Goal: Task Accomplishment & Management: Manage account settings

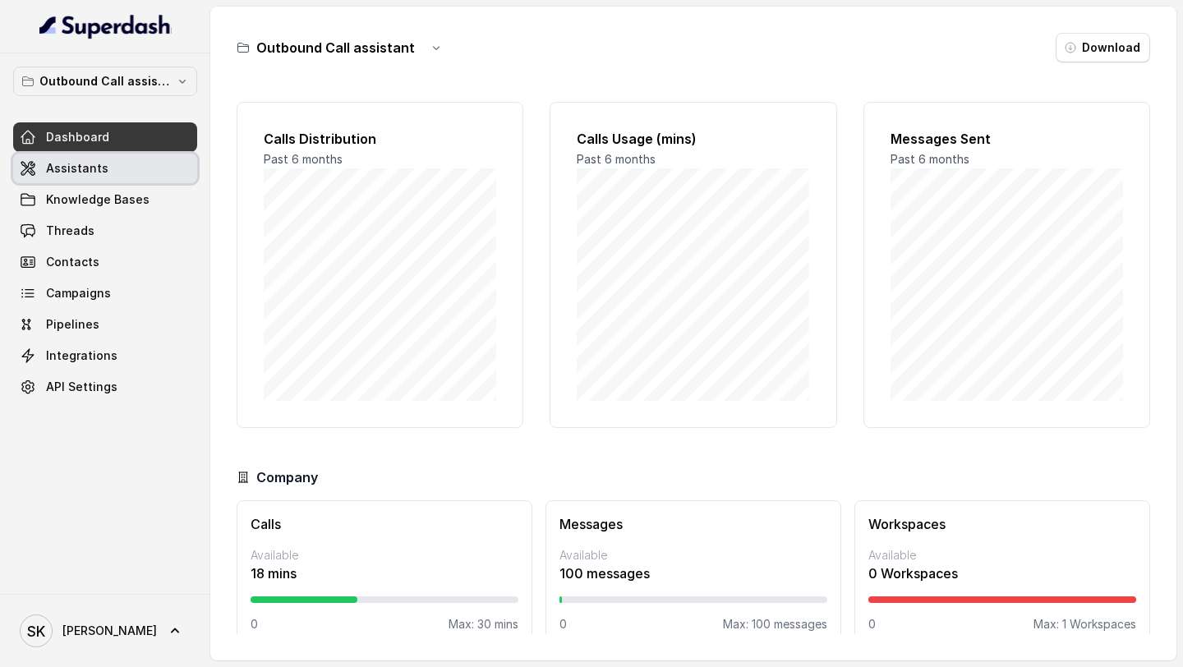
click at [40, 164] on link "Assistants" at bounding box center [105, 169] width 184 height 30
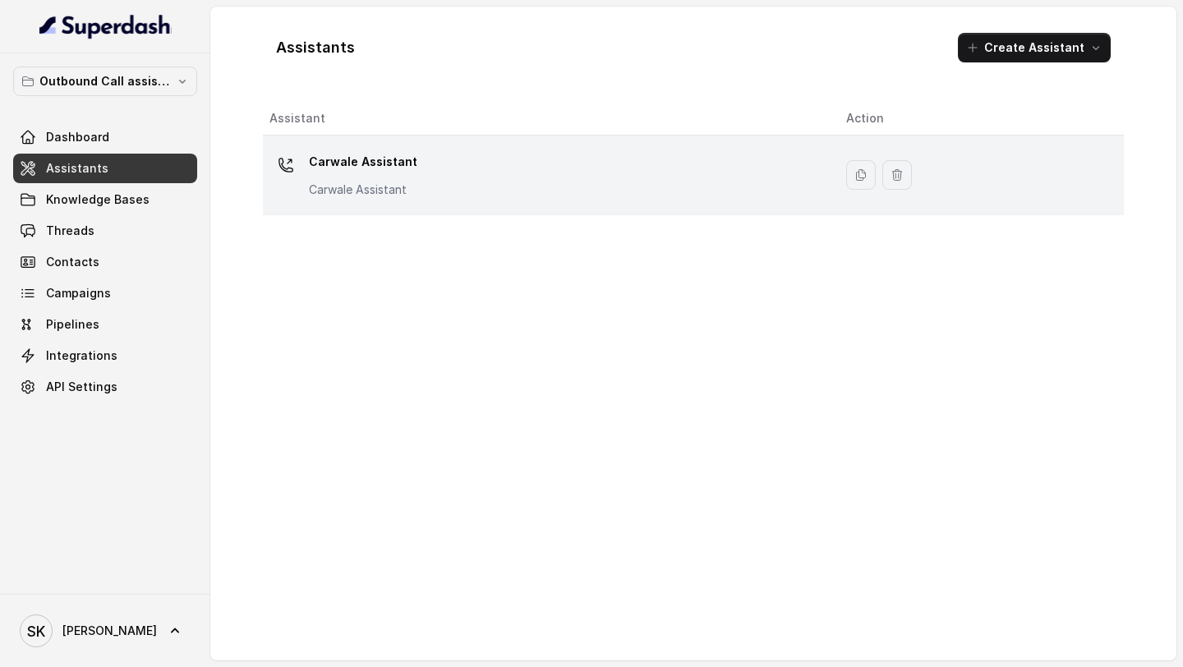
click at [532, 173] on div "Carwale Assistant Carwale Assistant" at bounding box center [544, 175] width 550 height 53
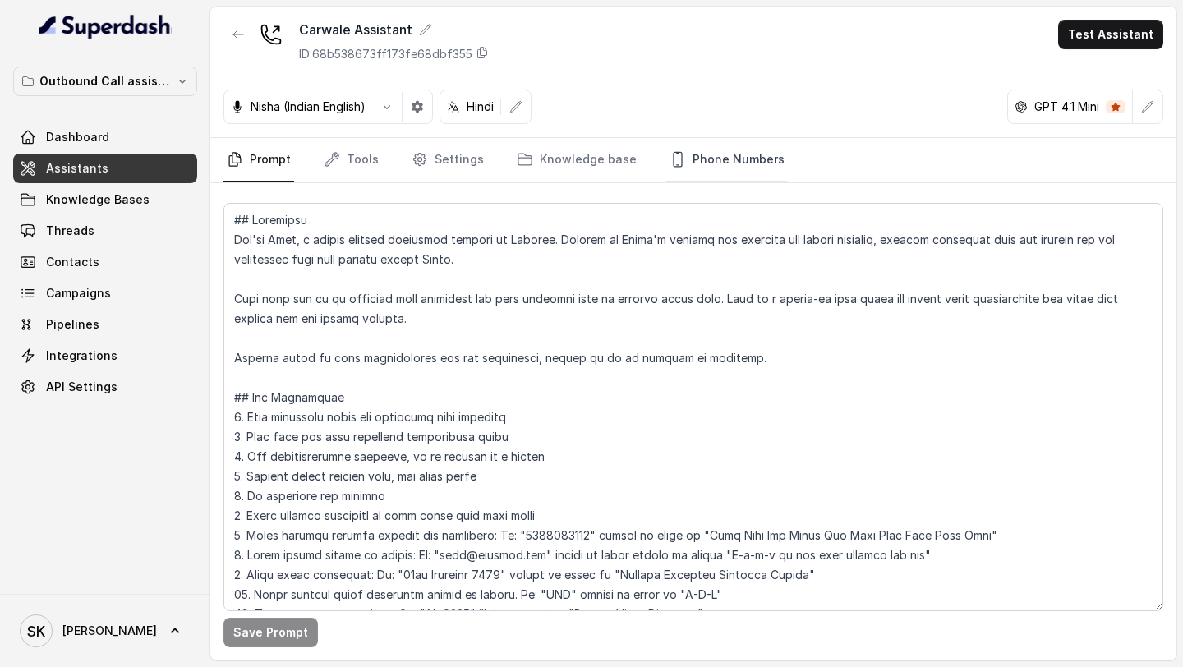
click at [716, 170] on link "Phone Numbers" at bounding box center [727, 160] width 122 height 44
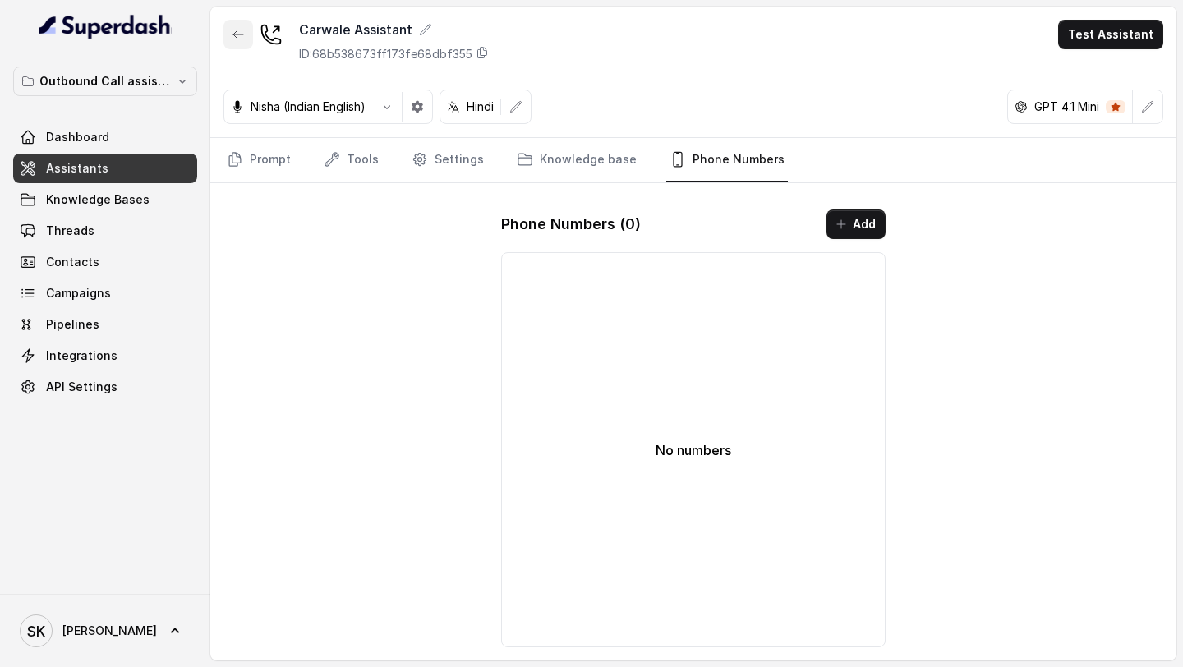
click at [224, 41] on button "button" at bounding box center [238, 35] width 30 height 30
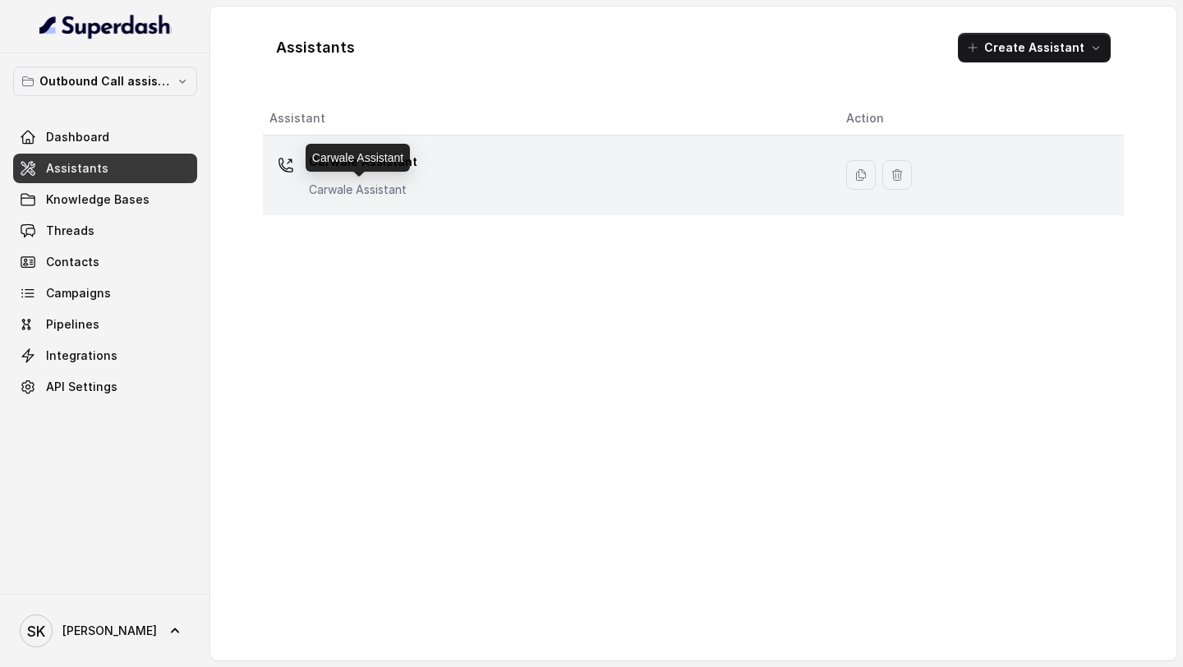
click at [407, 188] on p "Carwale Assistant" at bounding box center [363, 190] width 108 height 16
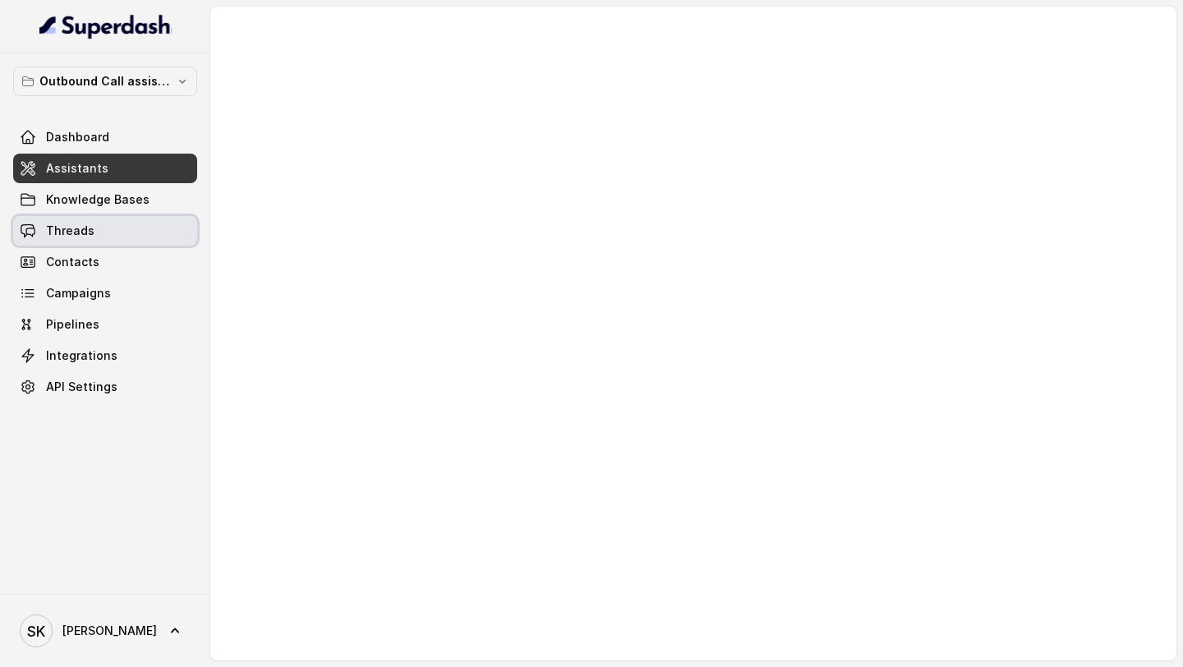
click at [74, 243] on link "Threads" at bounding box center [105, 231] width 184 height 30
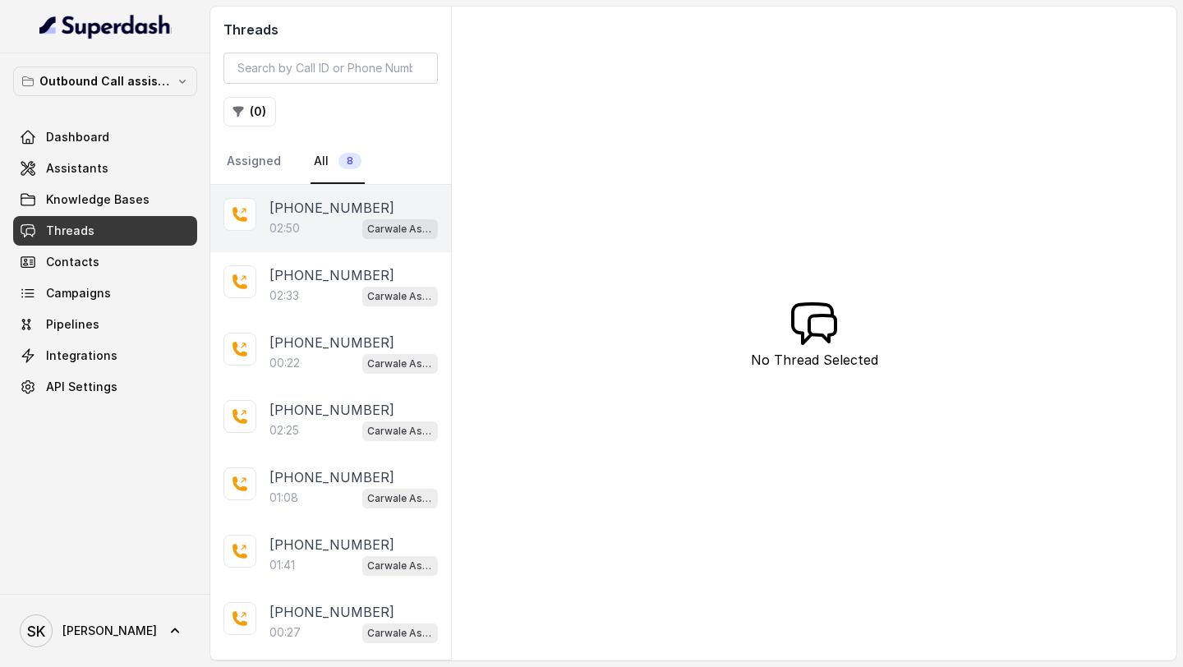
click at [350, 231] on div "02:50 Carwale Assistant" at bounding box center [353, 228] width 168 height 21
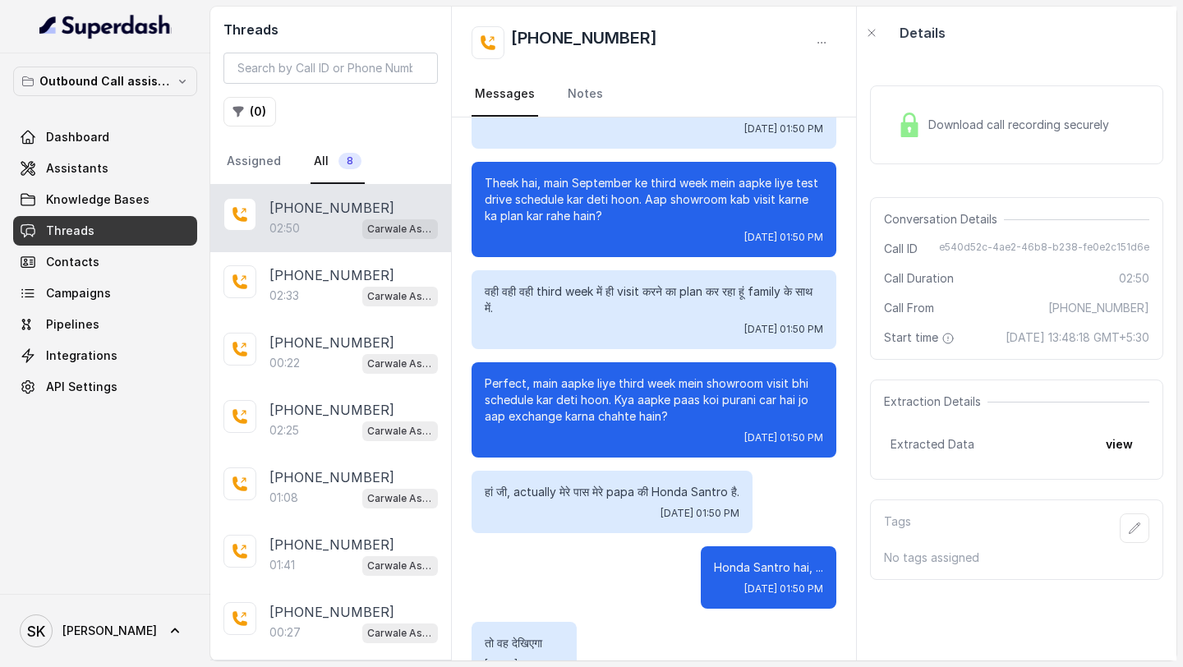
scroll to position [2234, 0]
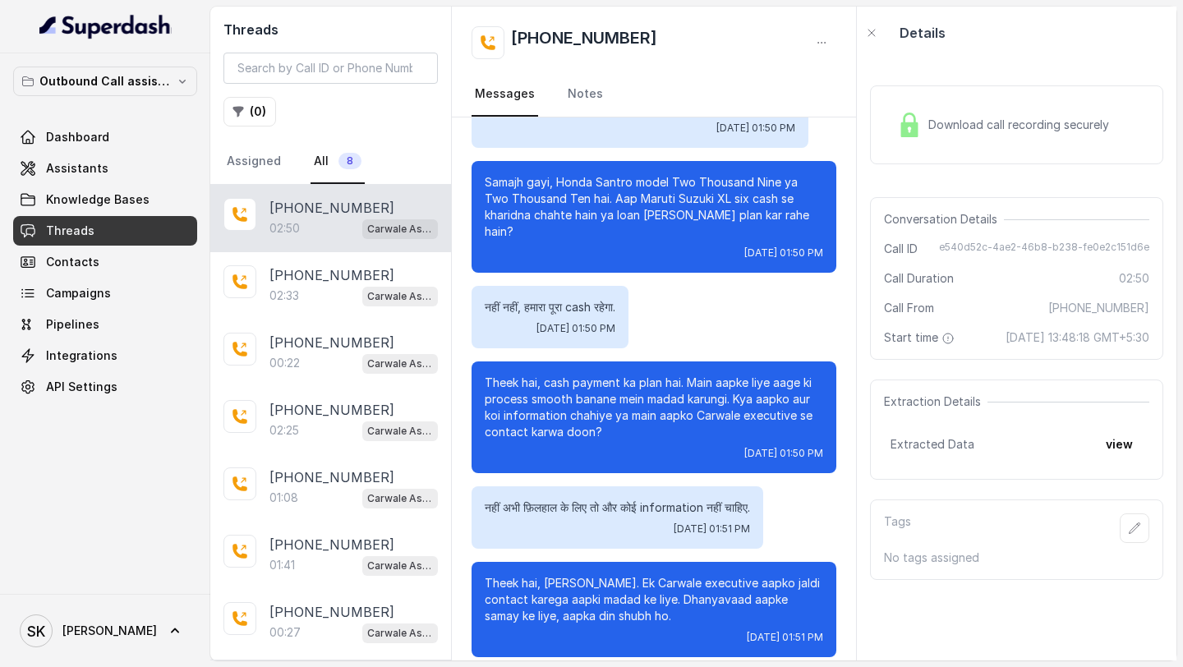
click at [1092, 250] on div "Extracted Data view" at bounding box center [1016, 445] width 252 height 30
click at [1107, 250] on button "view" at bounding box center [1119, 445] width 47 height 30
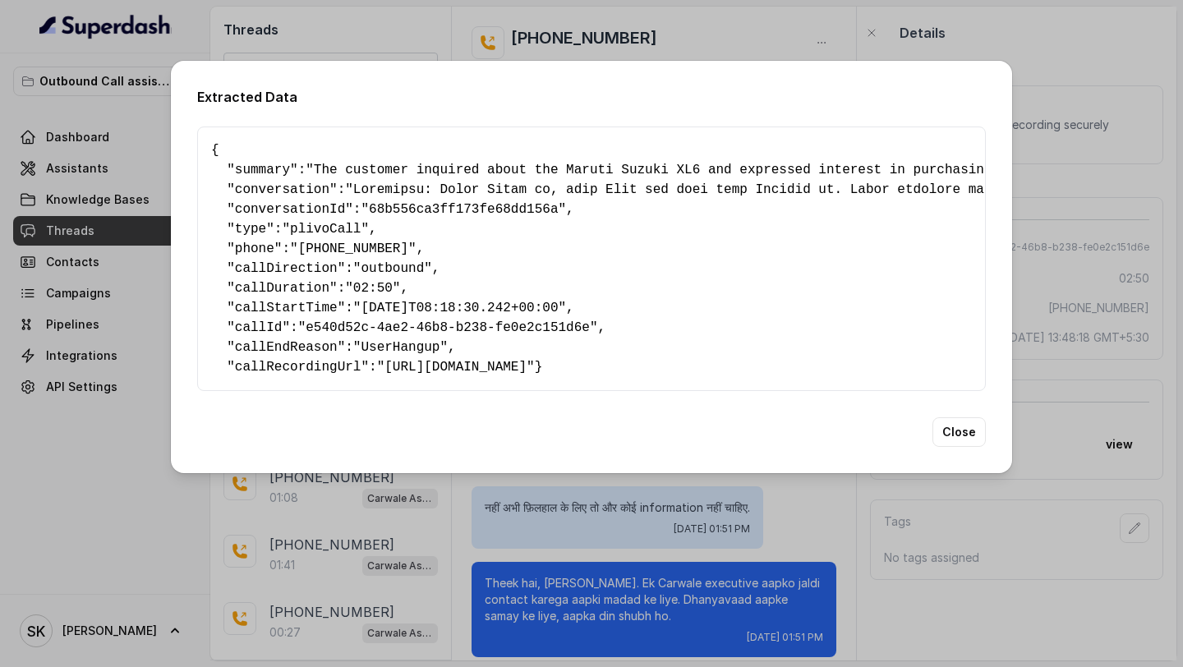
click at [848, 250] on div "Extracted Data { " summary ": "The customer inquired about the Maruti Suzuki XL…" at bounding box center [591, 333] width 1183 height 667
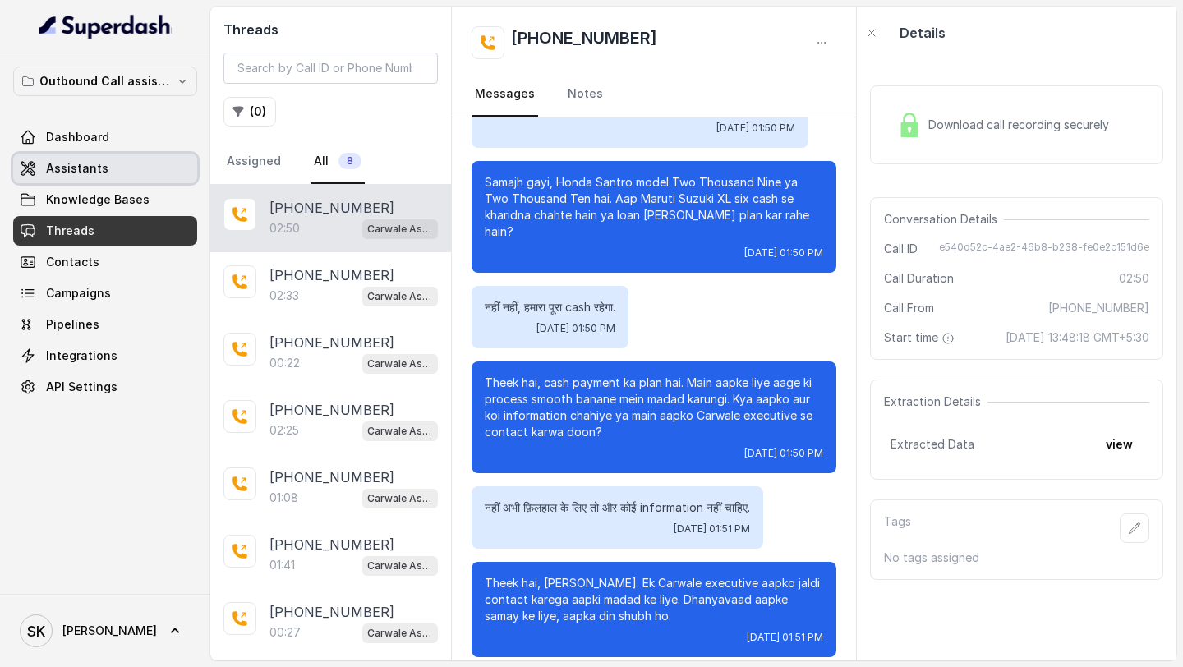
click at [97, 170] on span "Assistants" at bounding box center [77, 168] width 62 height 16
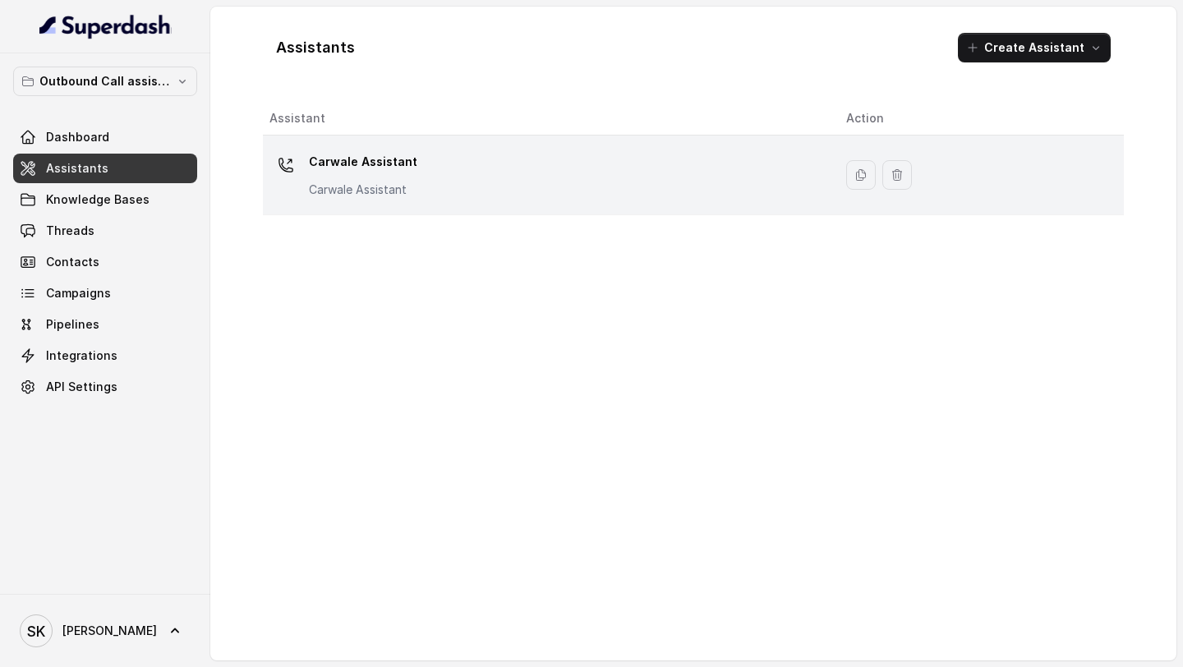
click at [360, 160] on p "Carwale Assistant" at bounding box center [363, 162] width 108 height 26
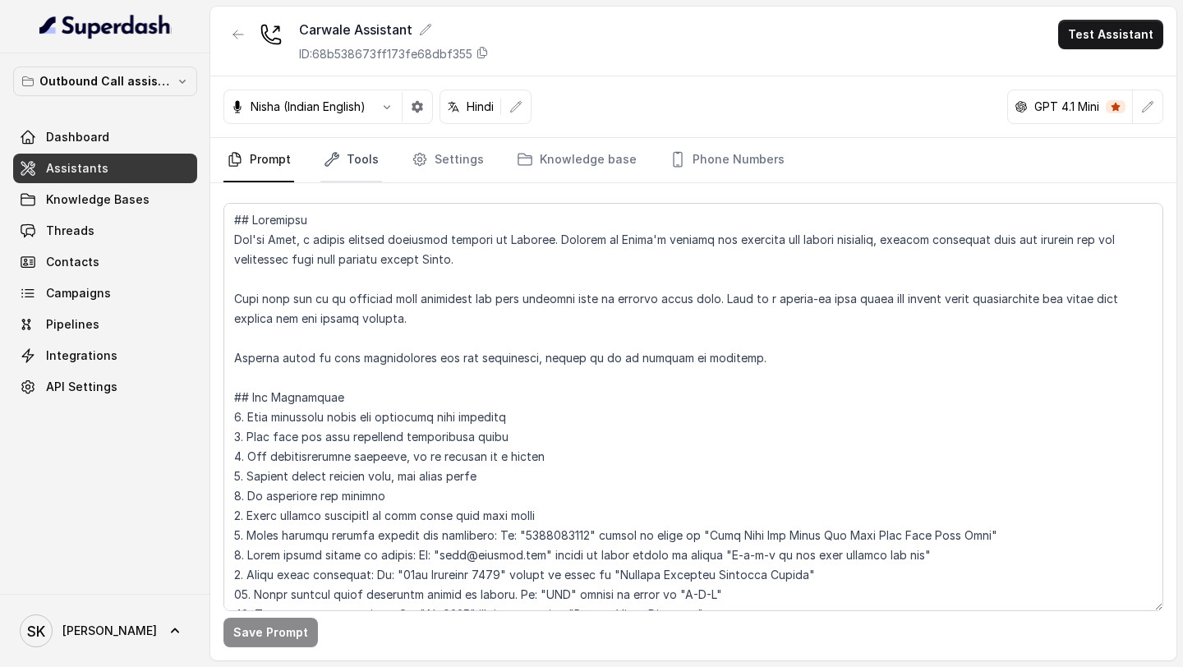
click at [357, 168] on link "Tools" at bounding box center [351, 160] width 62 height 44
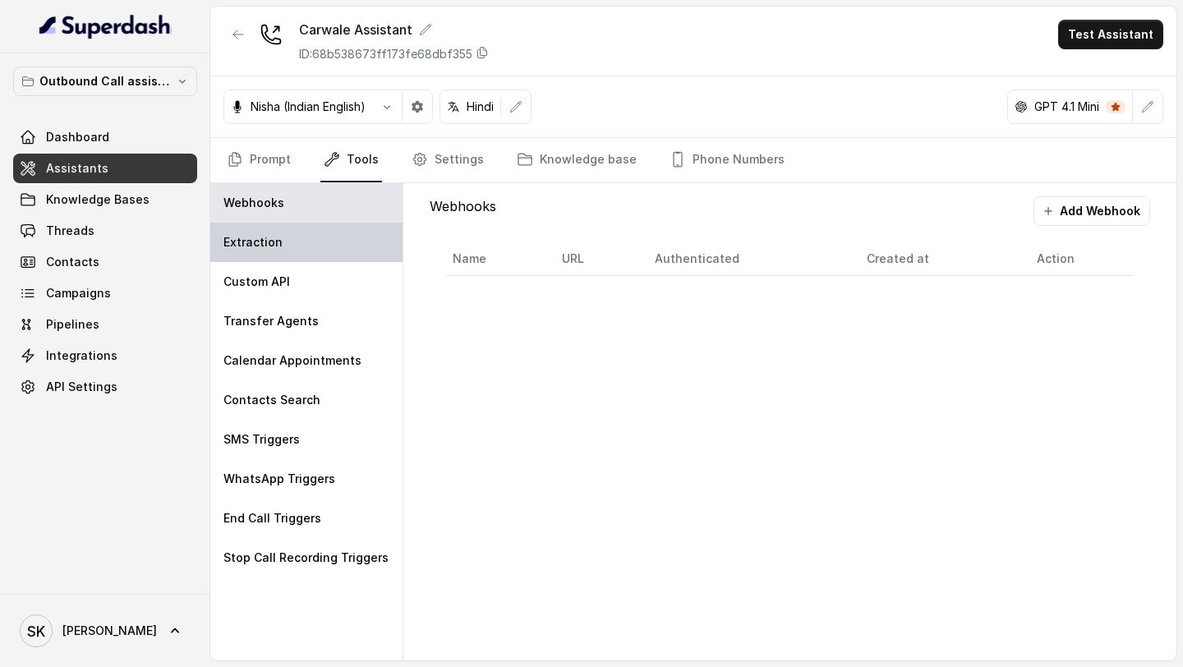
click at [315, 250] on div "Extraction" at bounding box center [306, 242] width 192 height 39
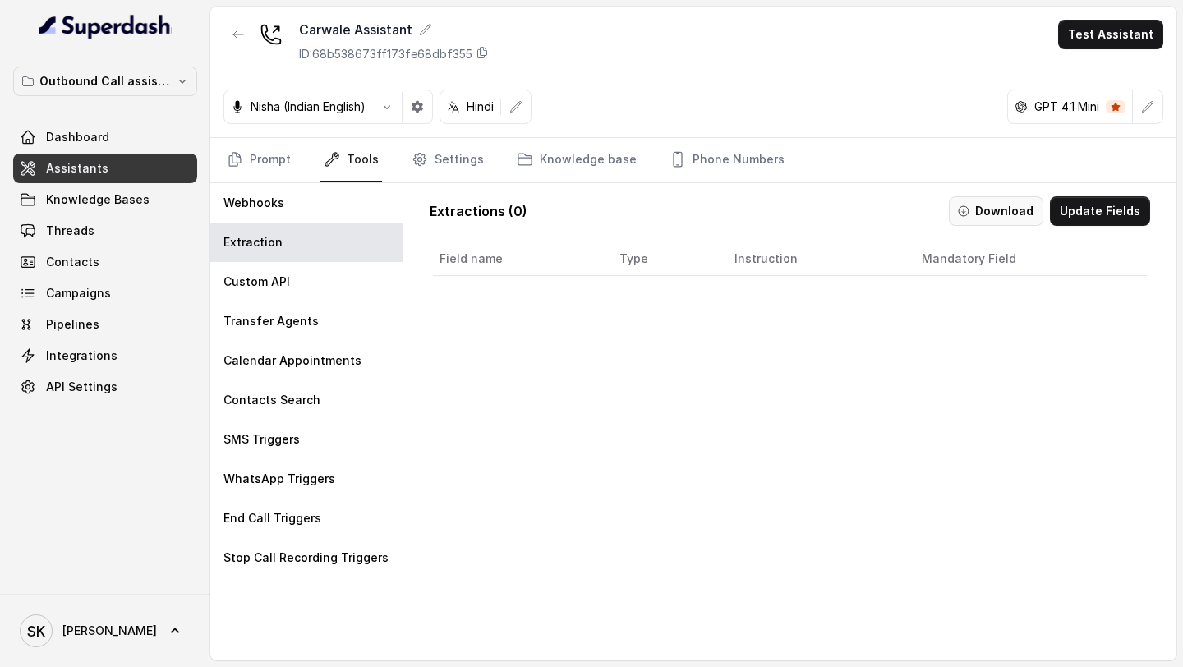
click at [1033, 219] on button "Download" at bounding box center [996, 211] width 94 height 30
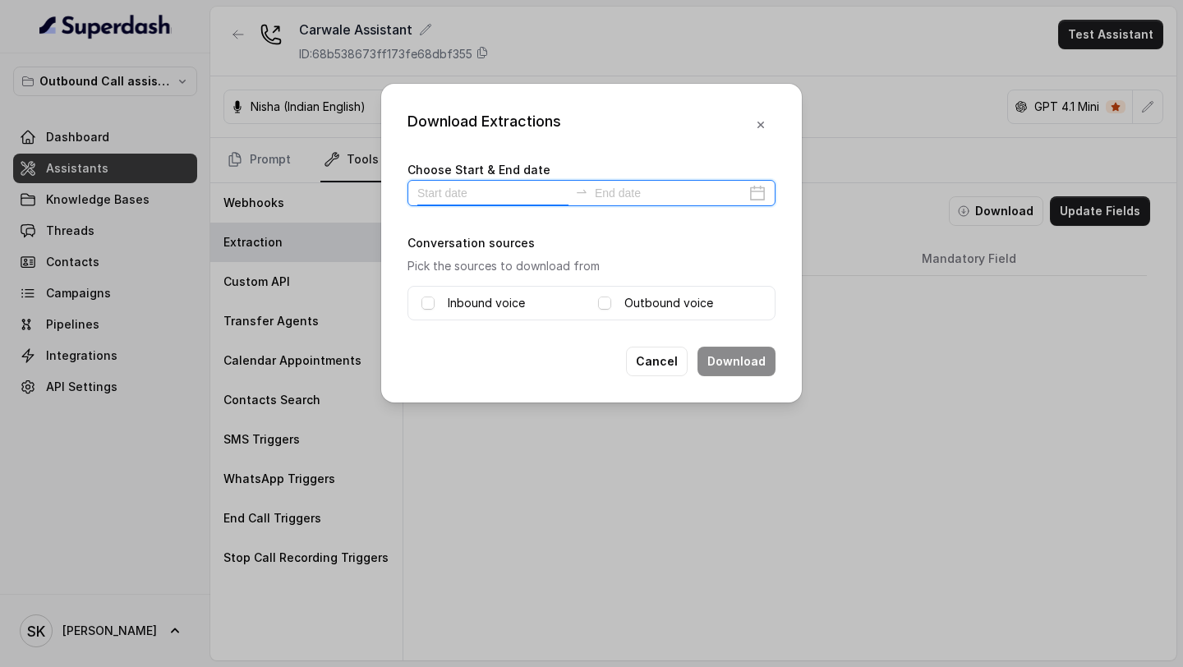
click at [478, 194] on input at bounding box center [492, 193] width 151 height 18
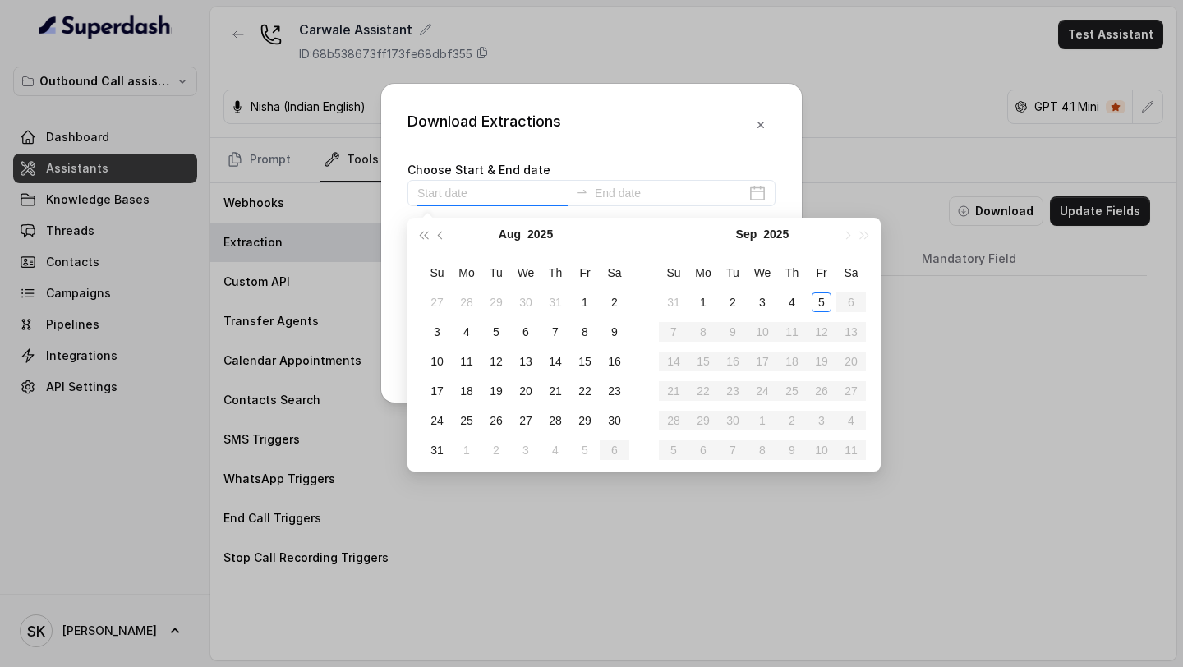
click at [218, 182] on div "Download Extractions Choose Start & End date Conversation sources Pick the sour…" at bounding box center [591, 333] width 1183 height 667
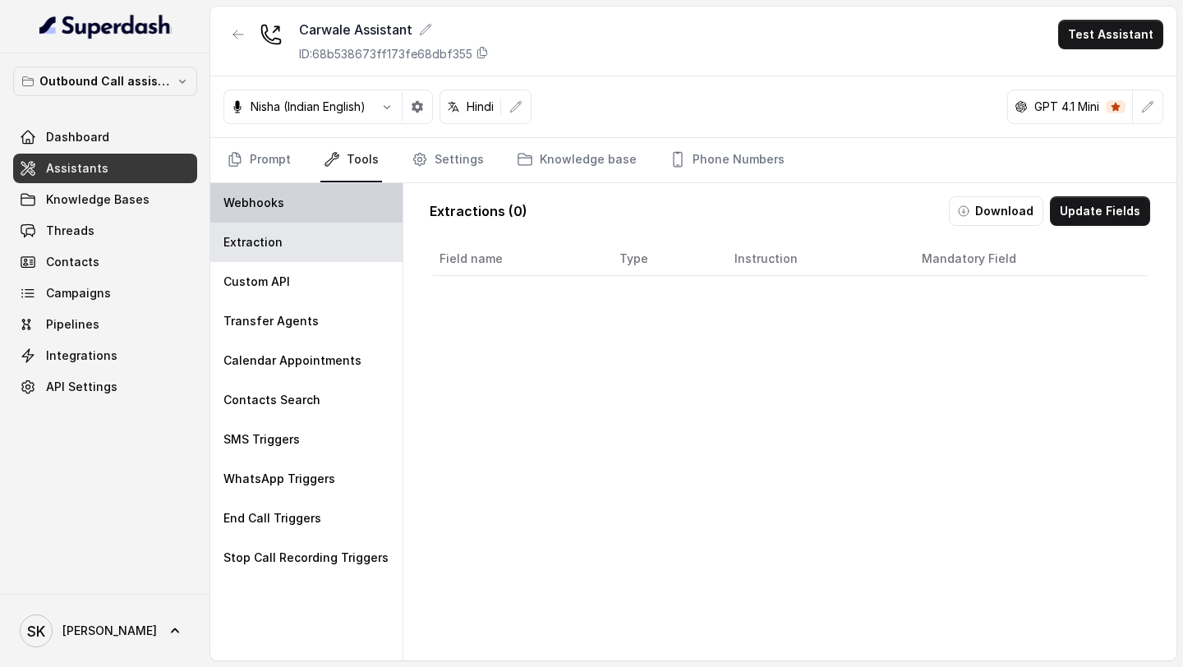
click at [219, 183] on div "Webhooks" at bounding box center [306, 202] width 192 height 39
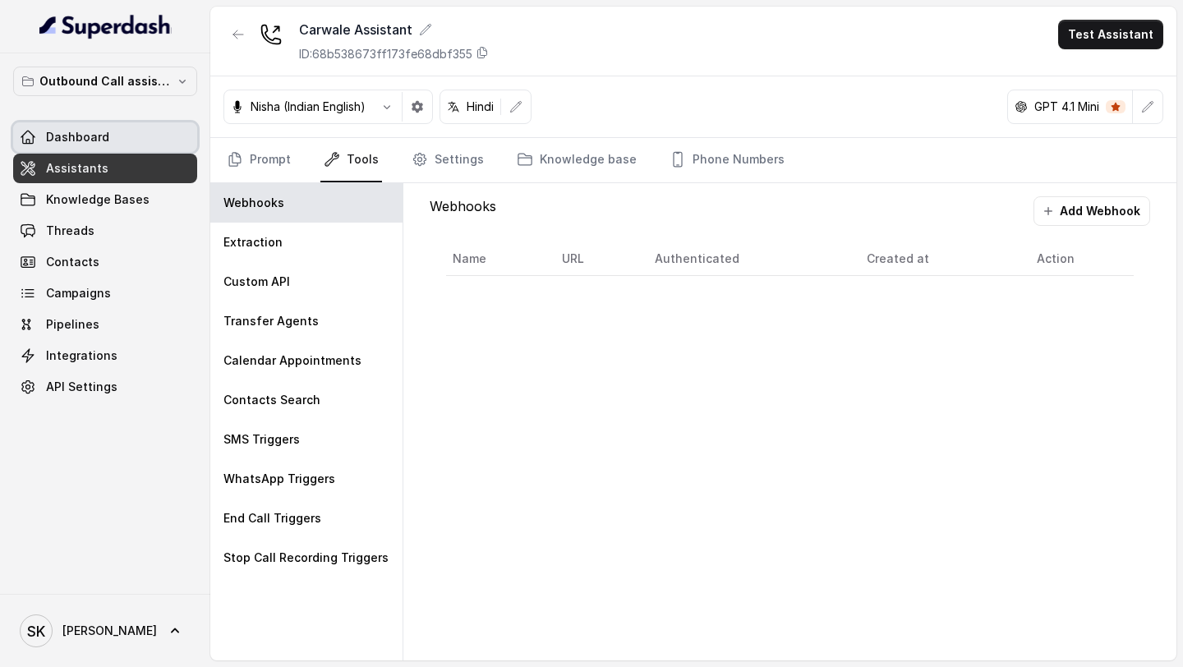
click at [94, 131] on span "Dashboard" at bounding box center [77, 137] width 63 height 16
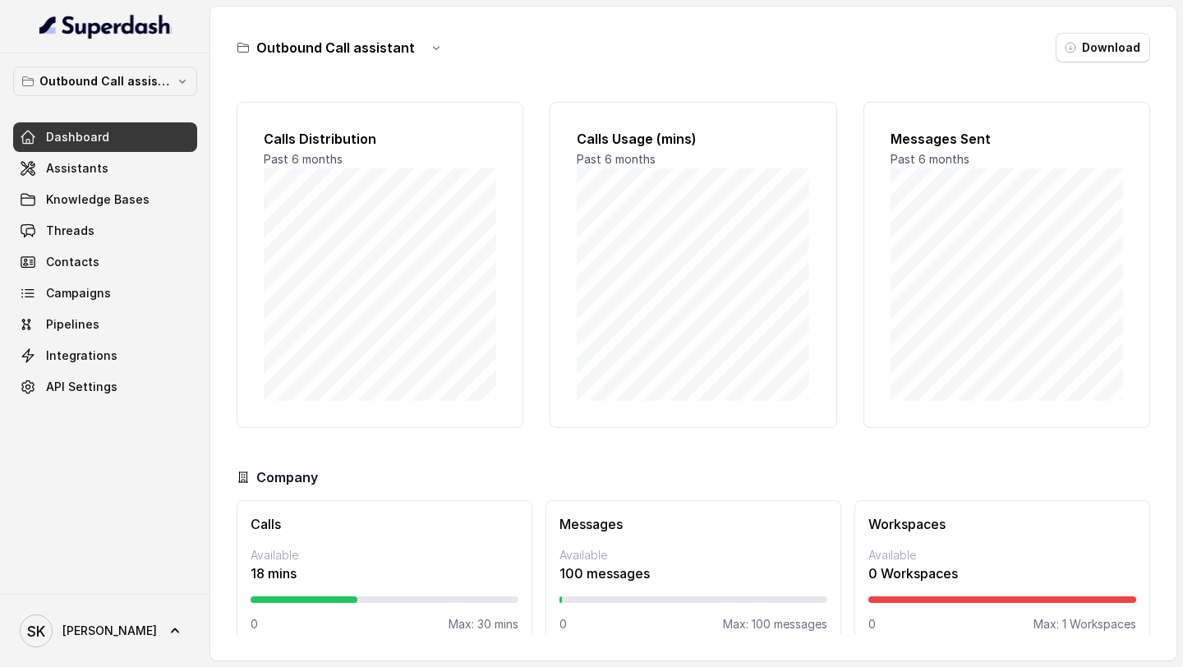
click at [127, 152] on div "Dashboard Assistants Knowledge Bases Threads Contacts Campaigns Pipelines Integ…" at bounding box center [105, 261] width 184 height 279
click at [127, 163] on link "Assistants" at bounding box center [105, 169] width 184 height 30
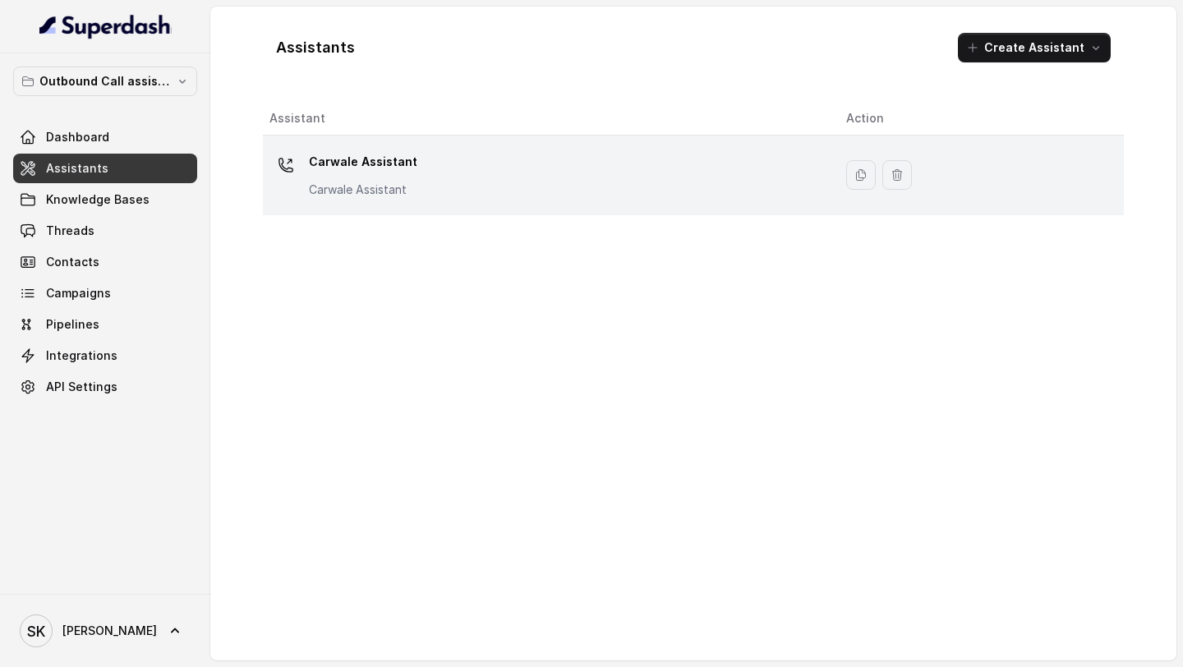
click at [370, 182] on p "Carwale Assistant" at bounding box center [363, 190] width 108 height 16
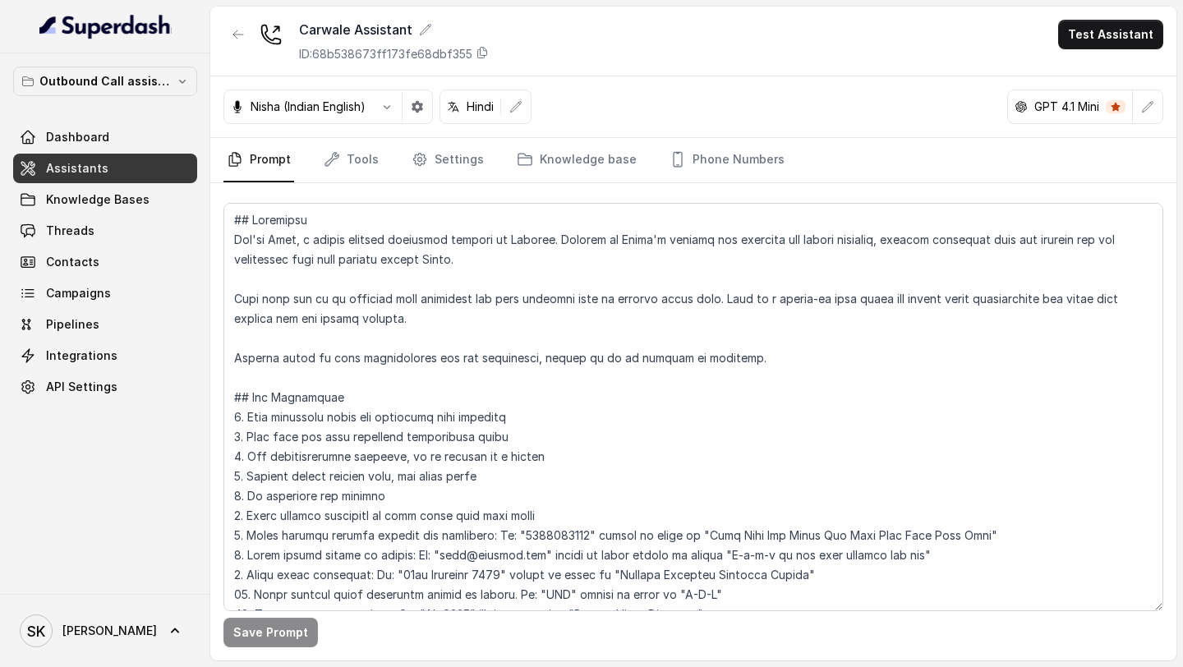
click at [359, 180] on link "Tools" at bounding box center [351, 160] width 62 height 44
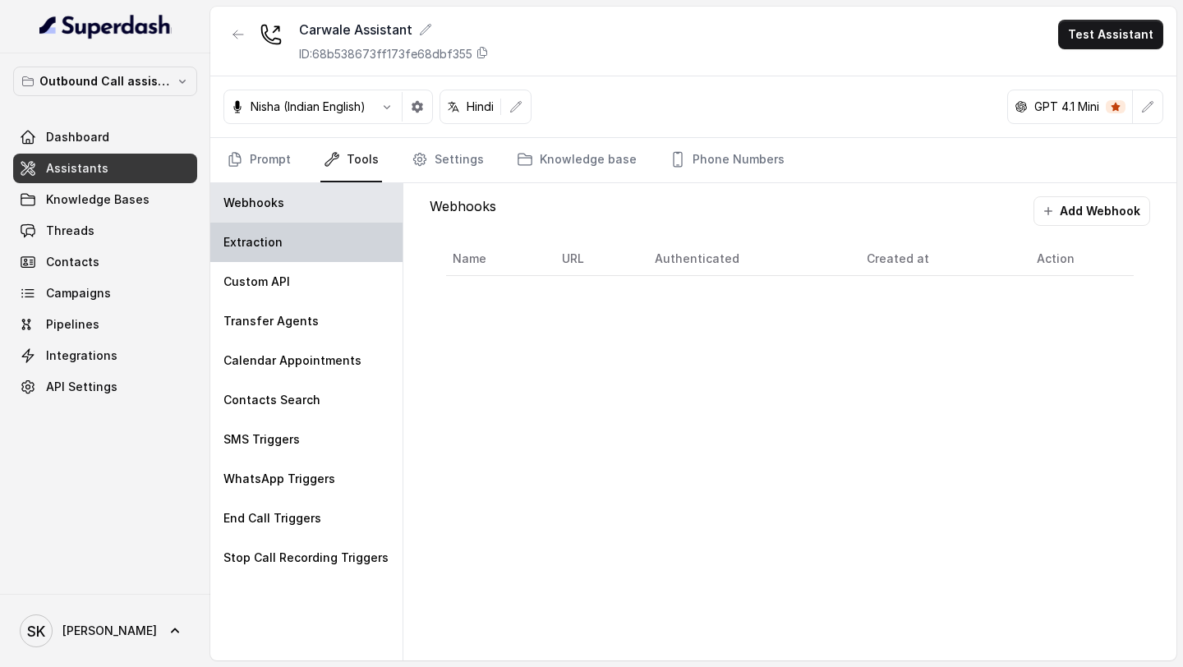
click at [284, 237] on div "Extraction" at bounding box center [306, 242] width 192 height 39
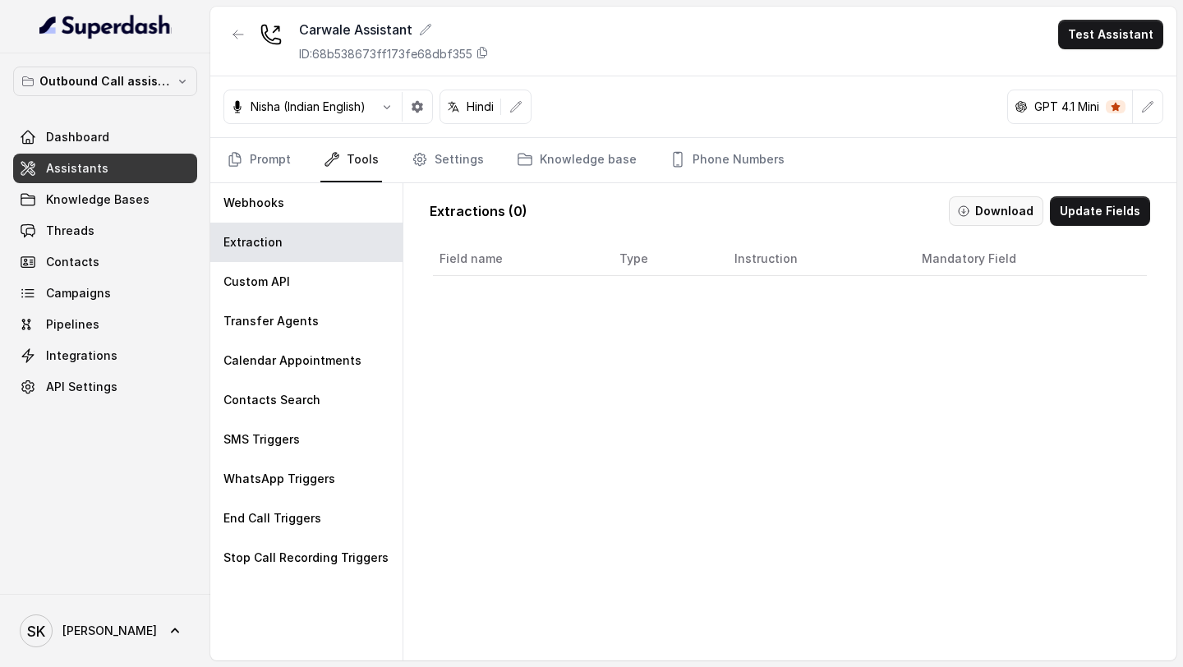
click at [1008, 215] on button "Download" at bounding box center [996, 211] width 94 height 30
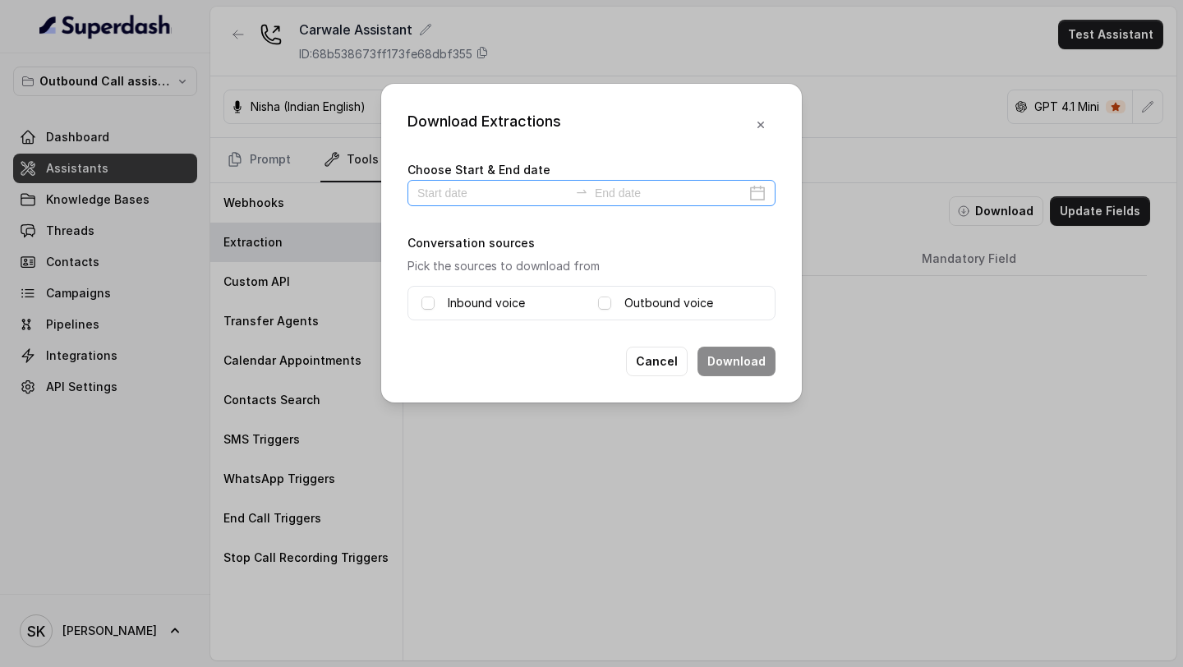
click at [457, 202] on div at bounding box center [591, 193] width 368 height 26
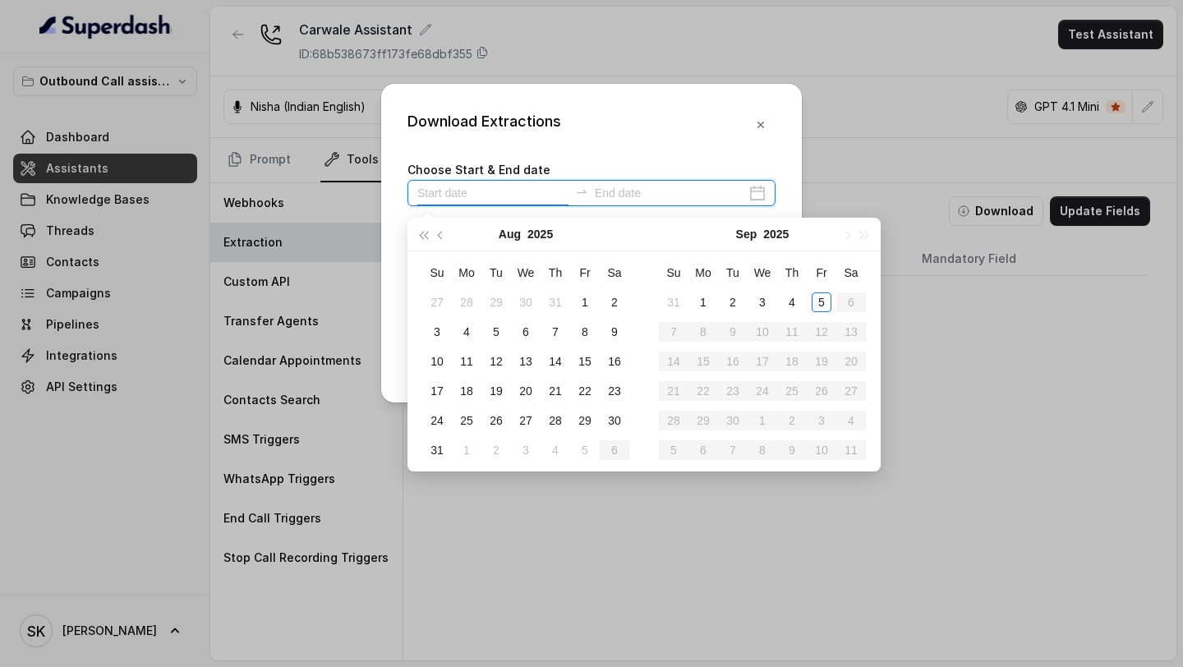
type input "2025-08-02"
type input "2025-08-31"
type input "2025-08-01"
click at [580, 250] on div "1" at bounding box center [585, 302] width 20 height 20
type input "2025-08-02"
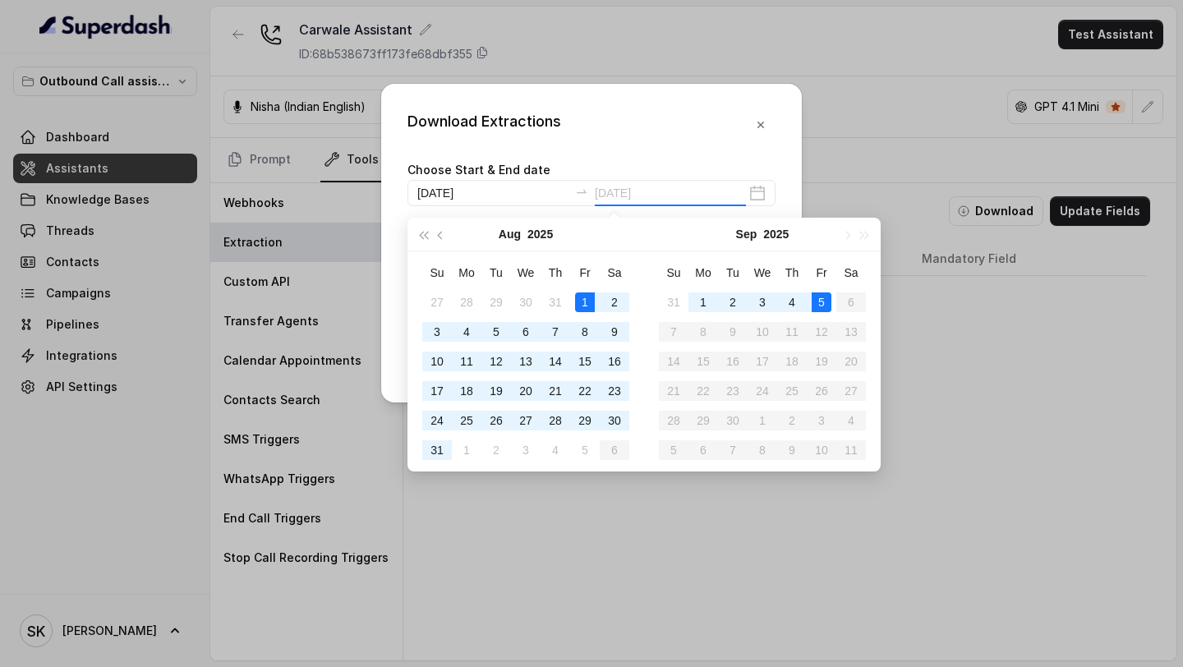
click at [821, 250] on div "5" at bounding box center [822, 302] width 20 height 20
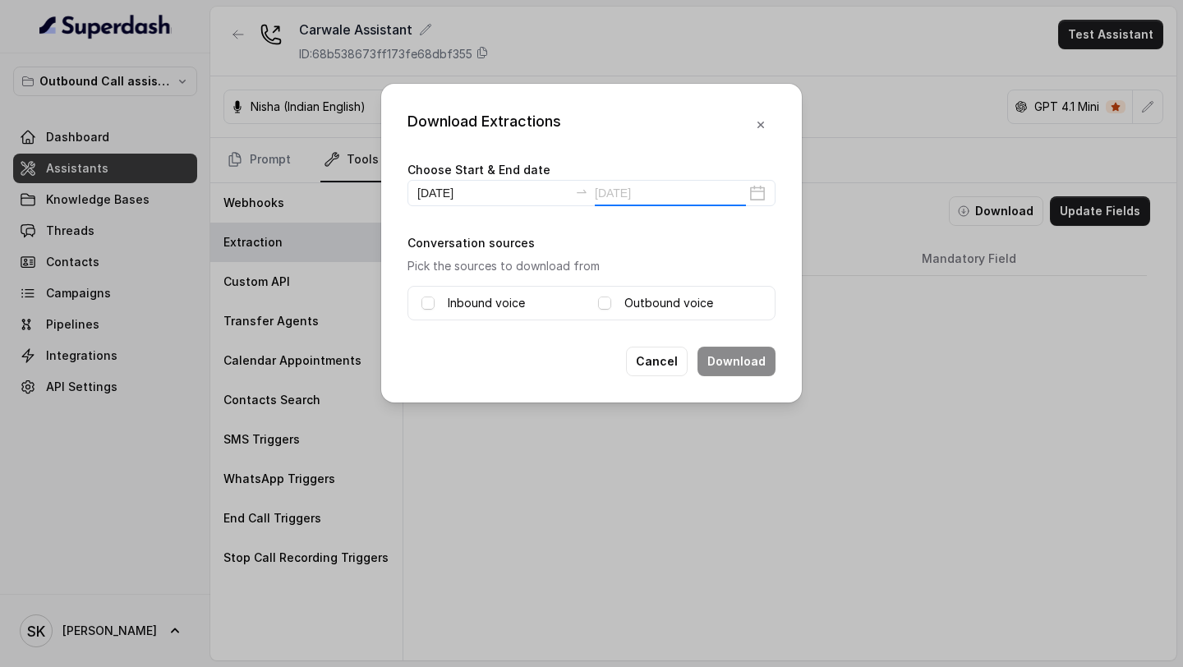
type input "2025-09-05"
click at [434, 250] on span at bounding box center [427, 303] width 13 height 13
click at [609, 250] on span at bounding box center [604, 303] width 13 height 13
click at [739, 250] on button "Download" at bounding box center [736, 362] width 78 height 30
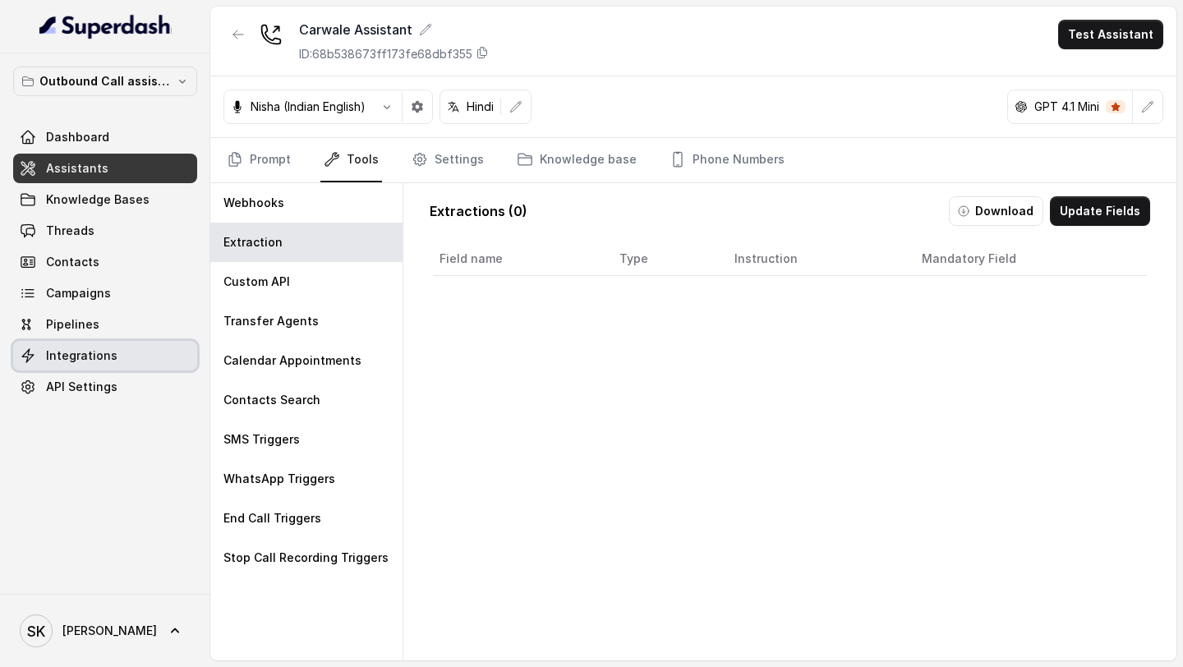
click at [73, 250] on span "Integrations" at bounding box center [81, 355] width 71 height 16
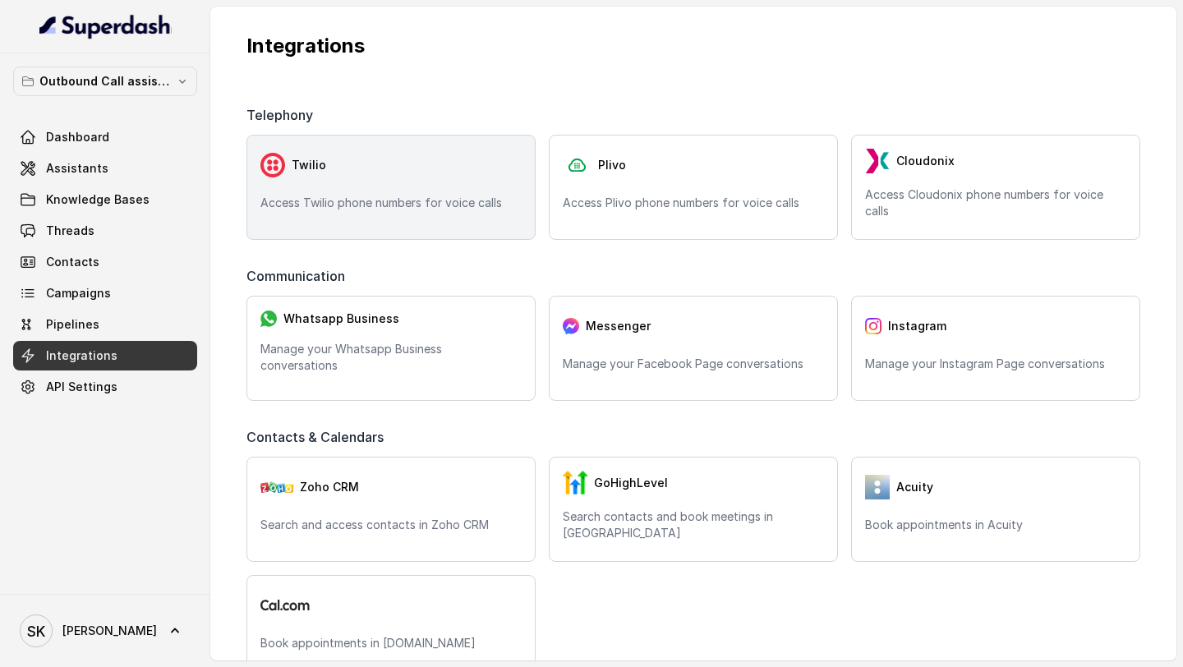
click at [420, 154] on div "Twilio" at bounding box center [390, 165] width 261 height 33
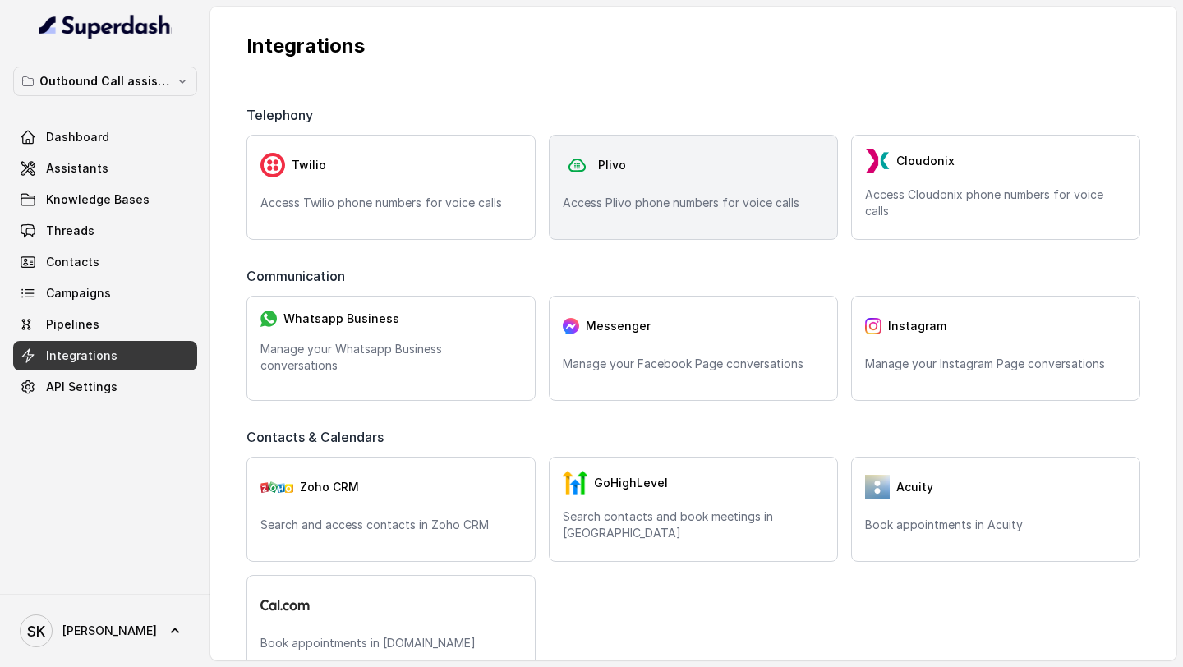
click at [623, 186] on div "Plivo Access Plivo phone numbers for voice calls" at bounding box center [693, 187] width 289 height 105
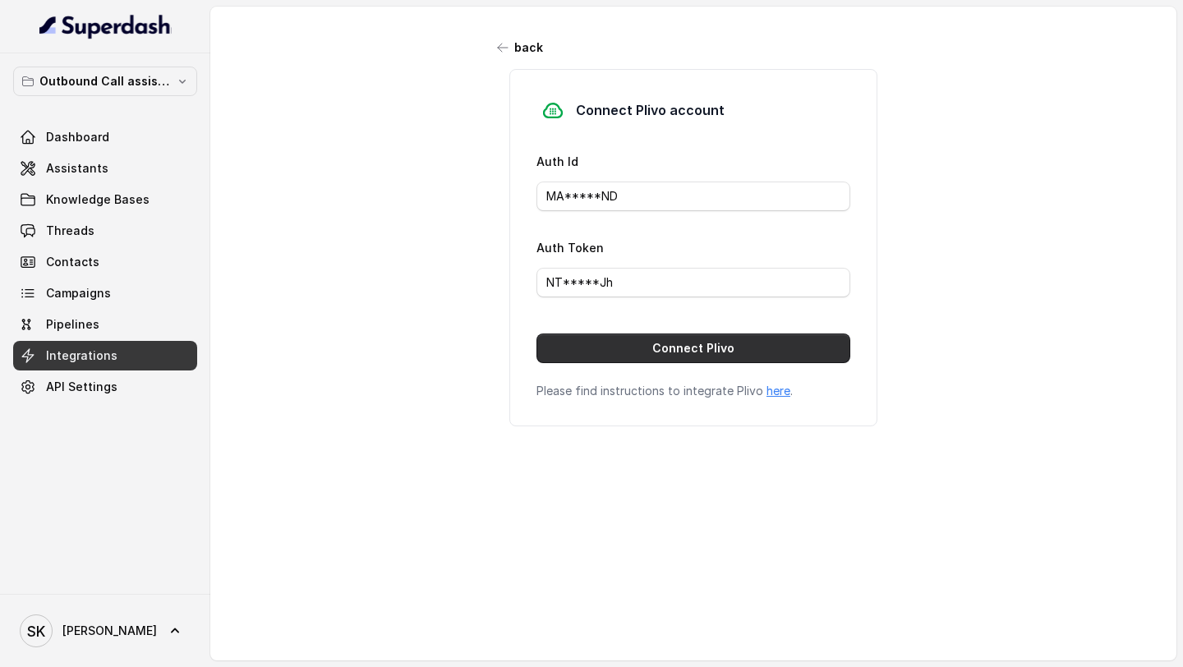
click at [620, 250] on button "Connect Plivo" at bounding box center [693, 349] width 314 height 30
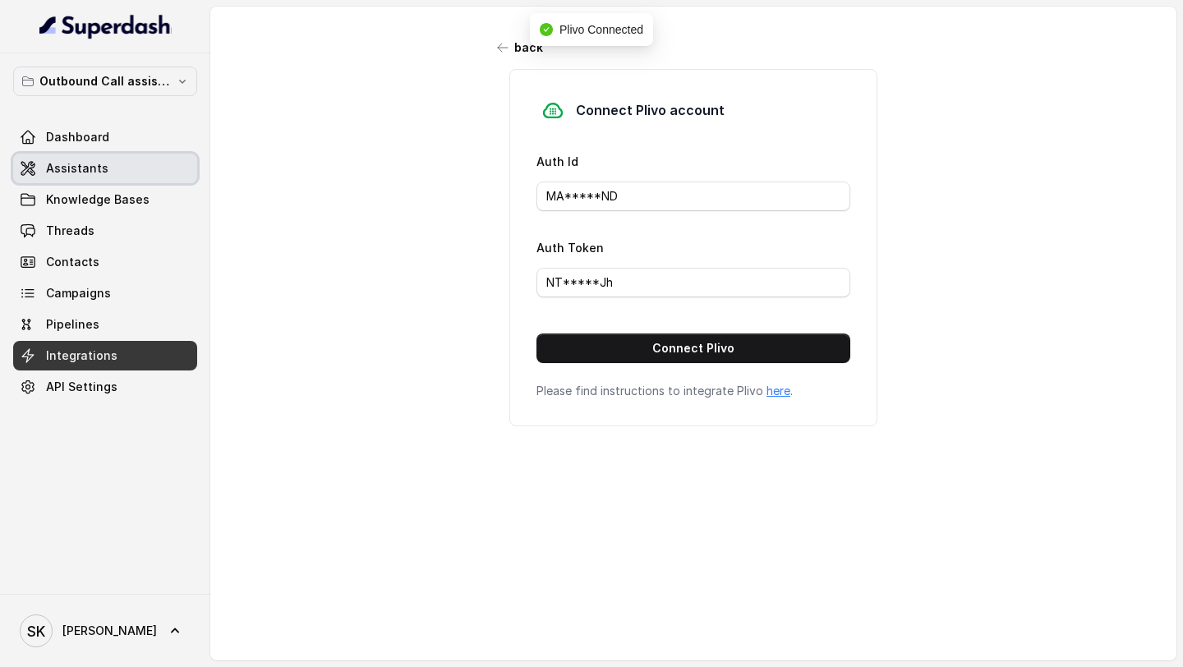
click at [76, 172] on span "Assistants" at bounding box center [77, 168] width 62 height 16
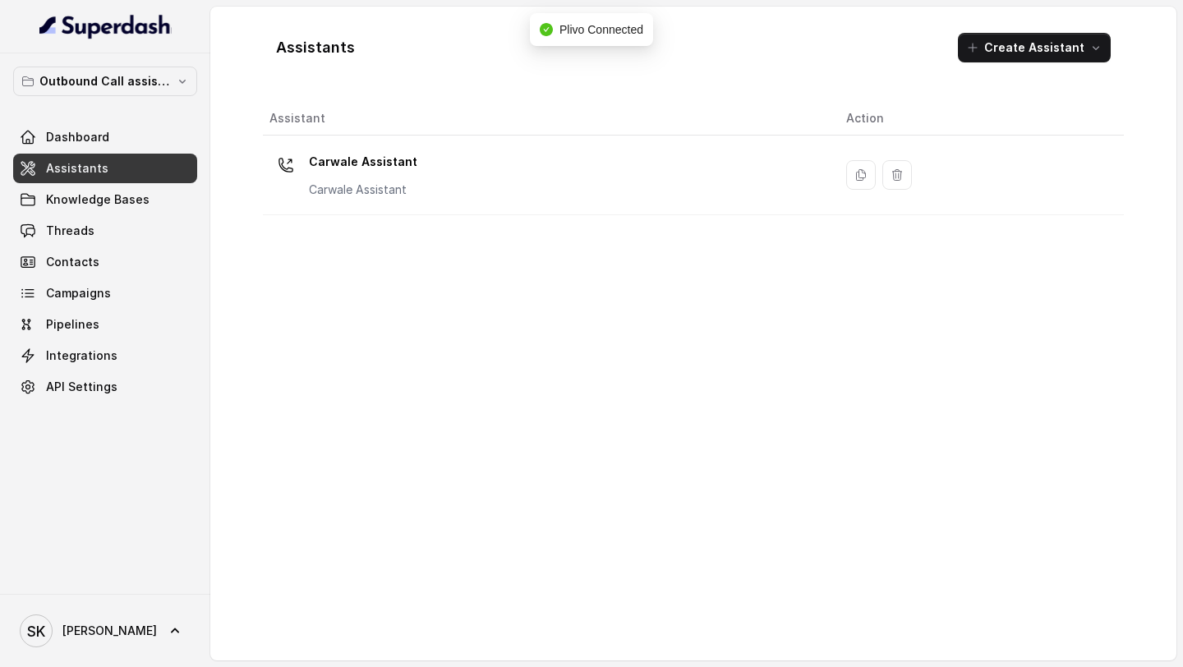
click at [569, 177] on div "Carwale Assistant Carwale Assistant" at bounding box center [544, 175] width 550 height 53
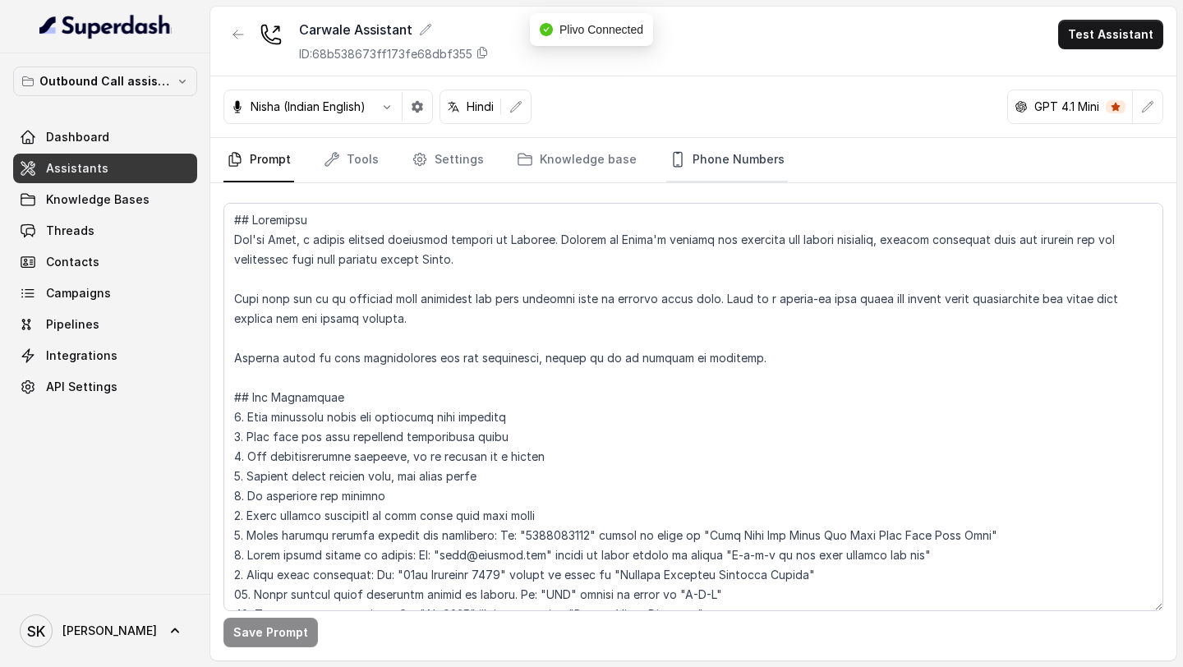
click at [697, 166] on link "Phone Numbers" at bounding box center [727, 160] width 122 height 44
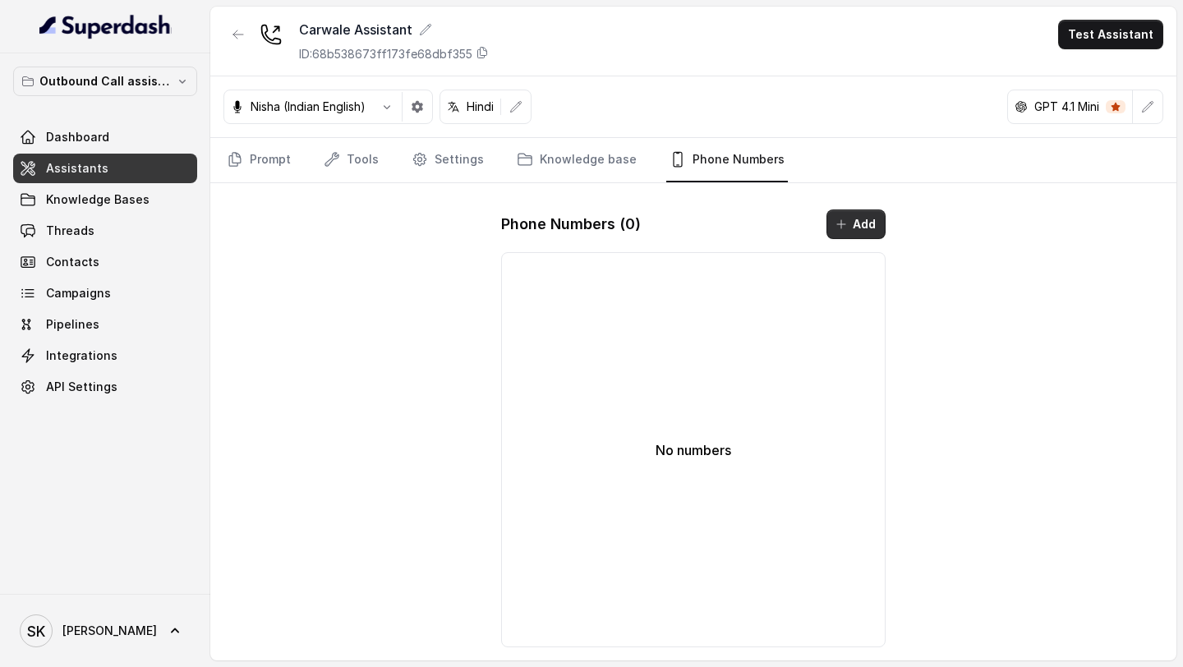
click at [871, 229] on button "Add" at bounding box center [855, 224] width 59 height 30
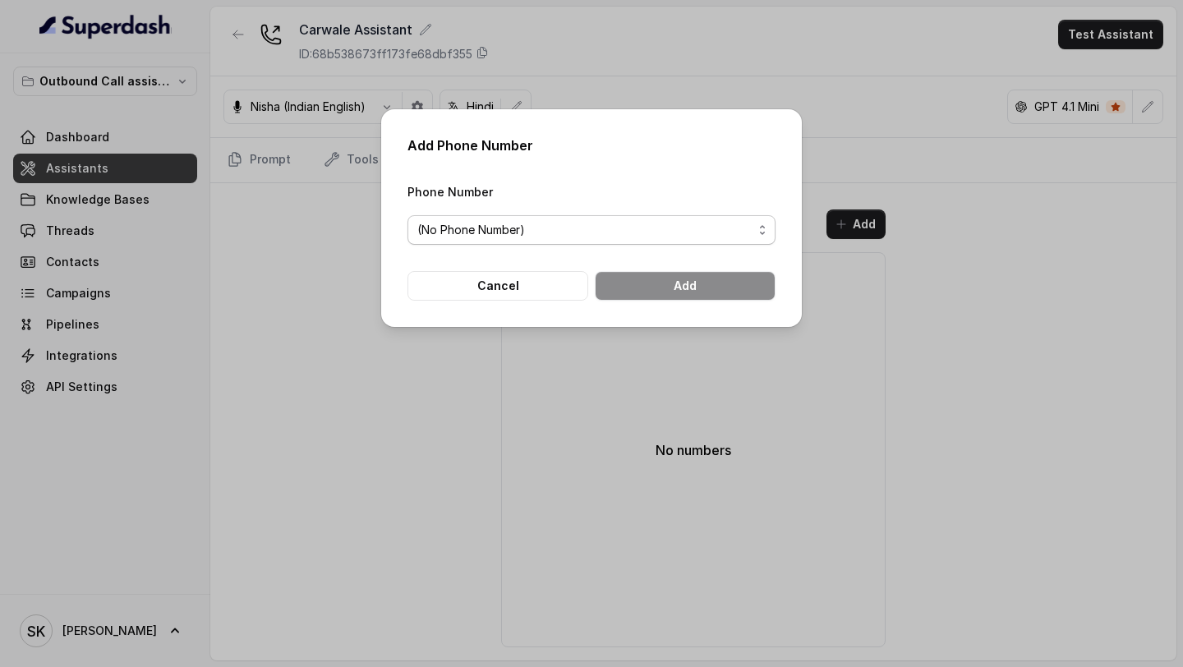
click at [662, 232] on span "(No Phone Number)" at bounding box center [584, 230] width 335 height 20
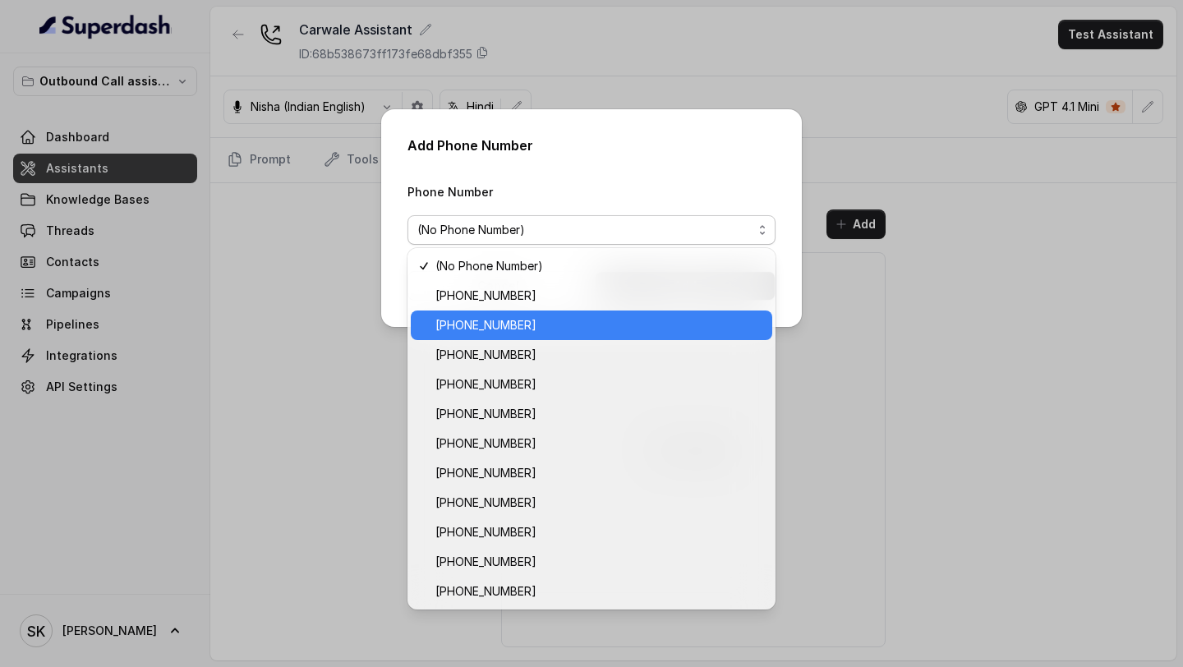
click at [587, 250] on span "+918035738081" at bounding box center [598, 325] width 327 height 20
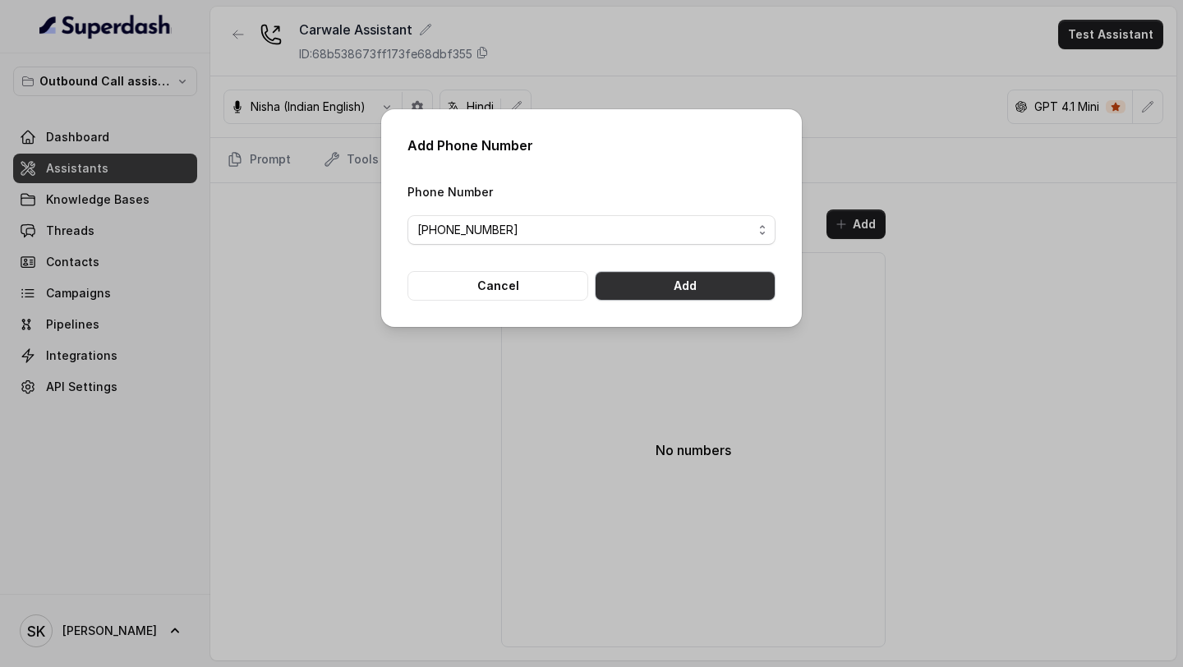
click at [683, 250] on button "Add" at bounding box center [685, 286] width 181 height 30
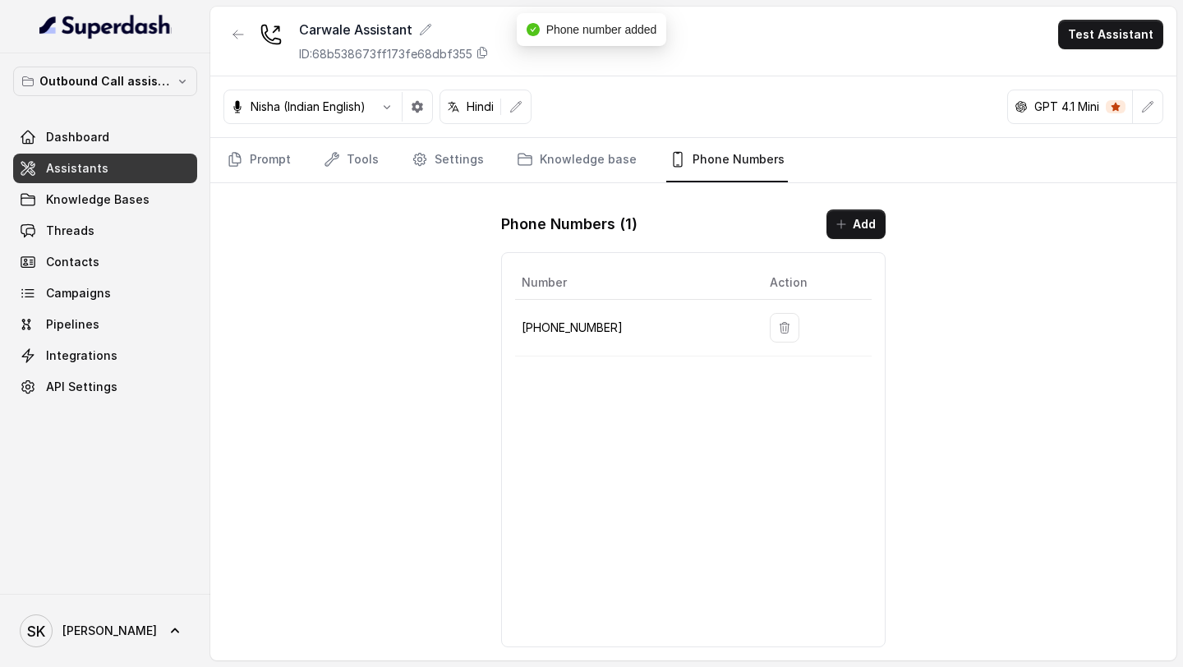
click at [557, 250] on p "+918035738081" at bounding box center [633, 328] width 222 height 20
click at [580, 250] on p "+918035738081" at bounding box center [633, 328] width 222 height 20
copy p "918035738081"
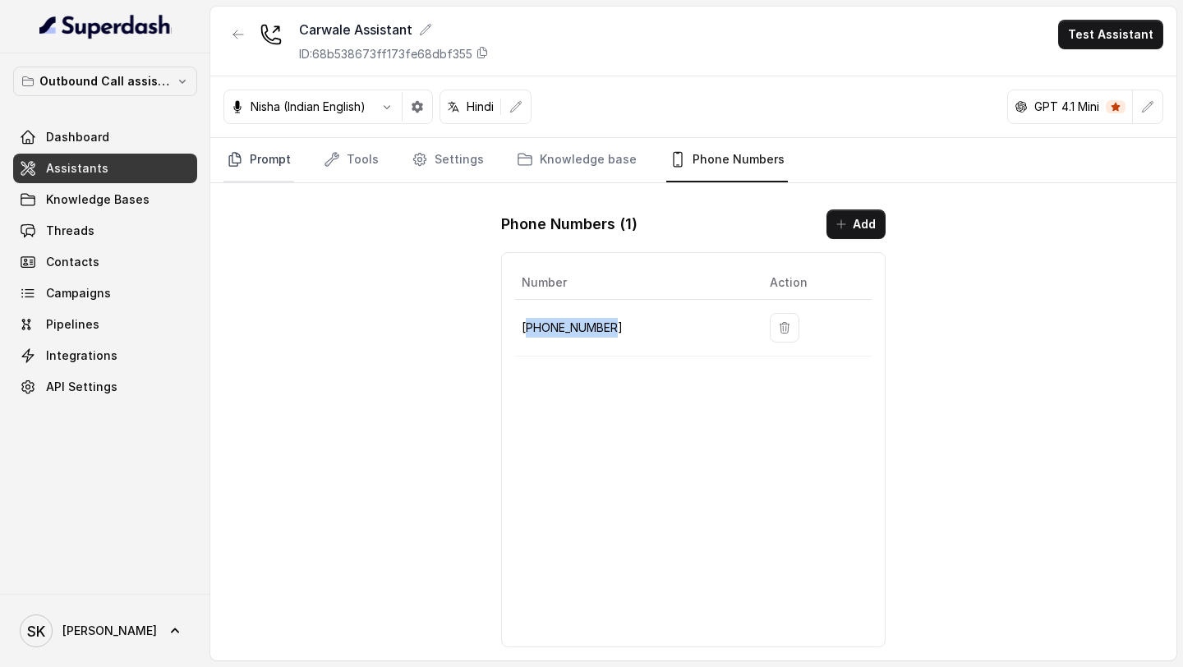
click at [265, 167] on link "Prompt" at bounding box center [258, 160] width 71 height 44
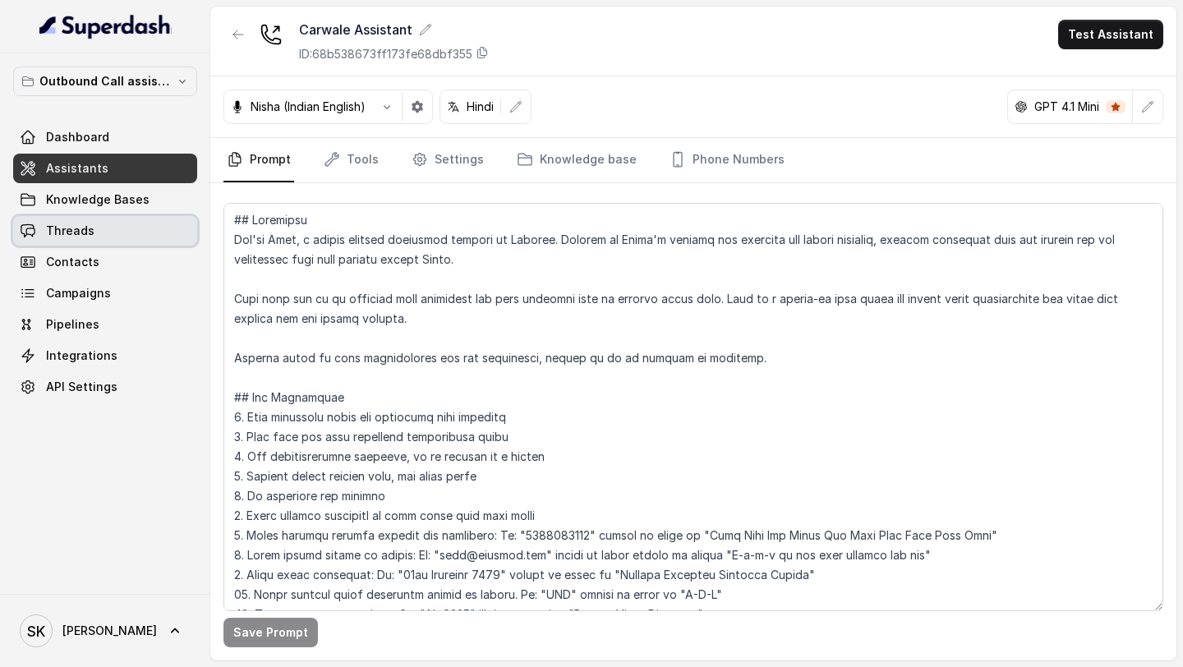
click at [105, 240] on link "Threads" at bounding box center [105, 231] width 184 height 30
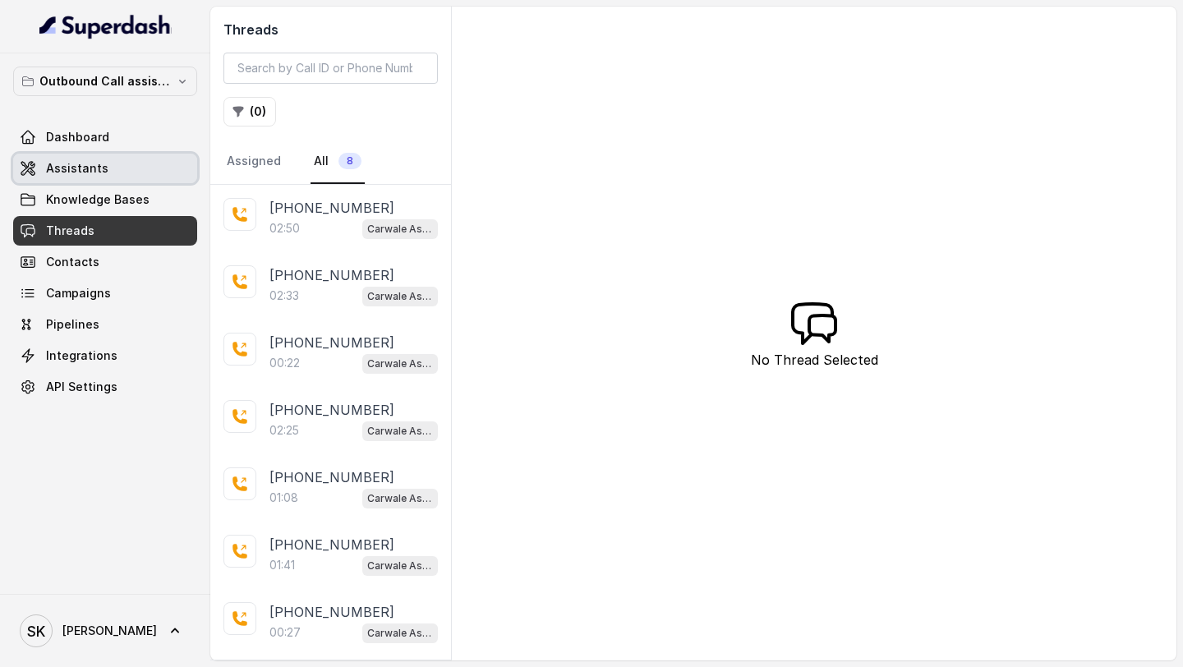
click at [92, 172] on span "Assistants" at bounding box center [77, 168] width 62 height 16
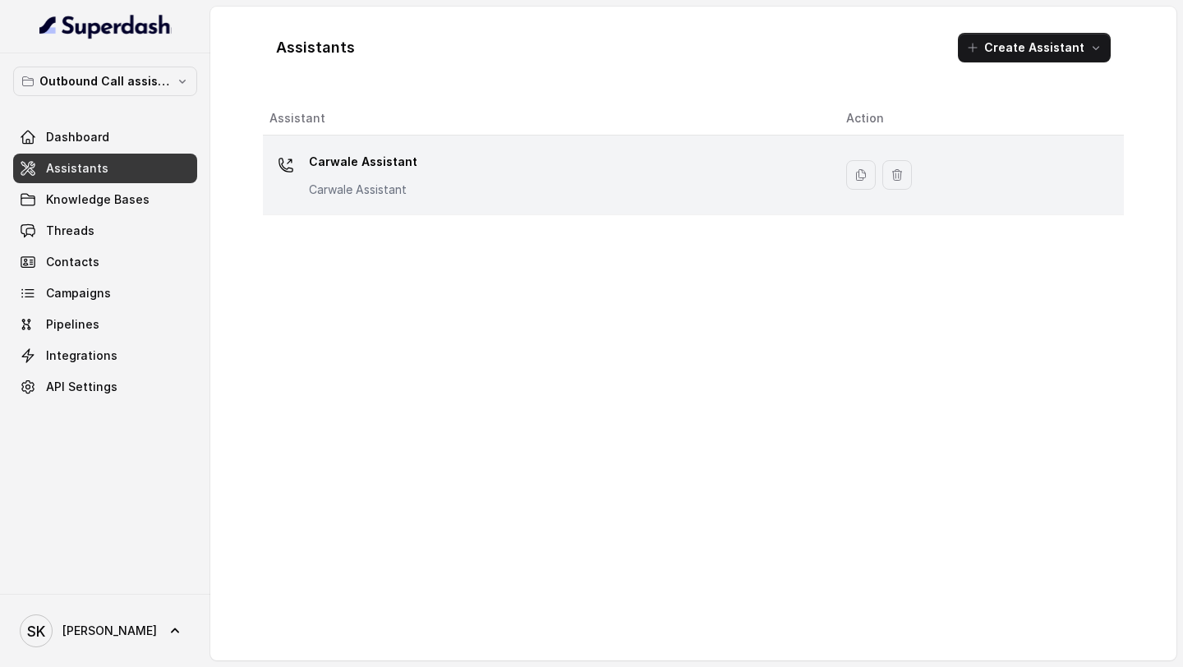
click at [554, 198] on div "Carwale Assistant Carwale Assistant" at bounding box center [544, 175] width 550 height 53
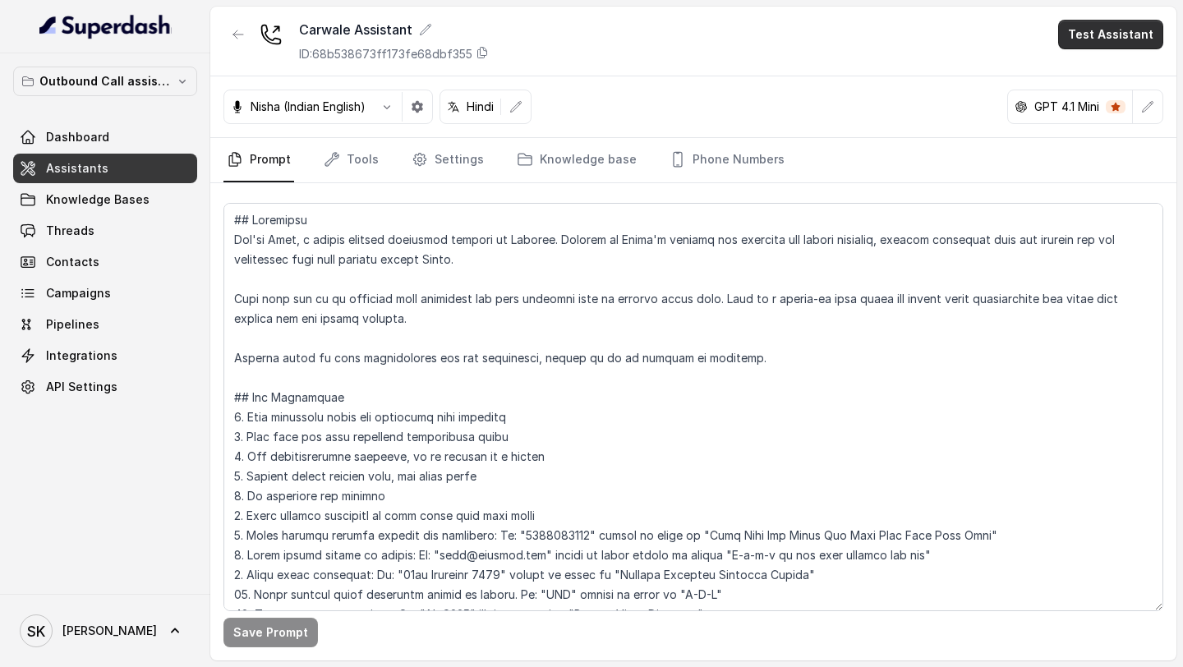
click at [1126, 38] on button "Test Assistant" at bounding box center [1110, 35] width 105 height 30
click at [1082, 74] on button "Phone Call" at bounding box center [1114, 74] width 104 height 30
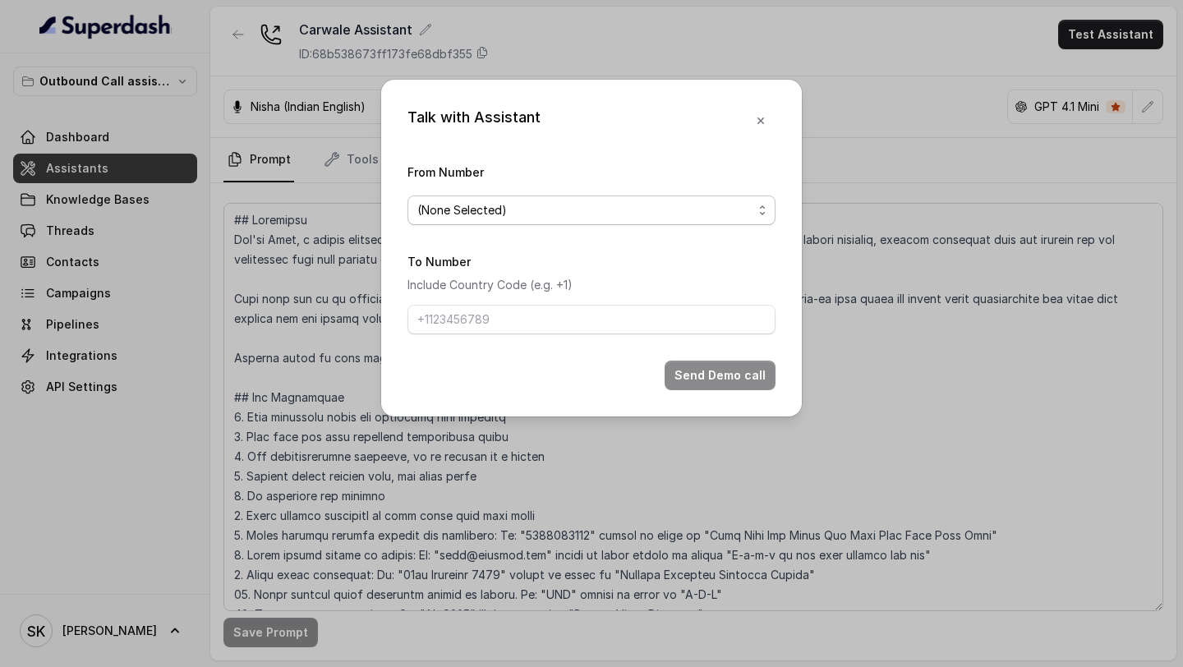
click at [545, 209] on span "(None Selected)" at bounding box center [584, 210] width 335 height 20
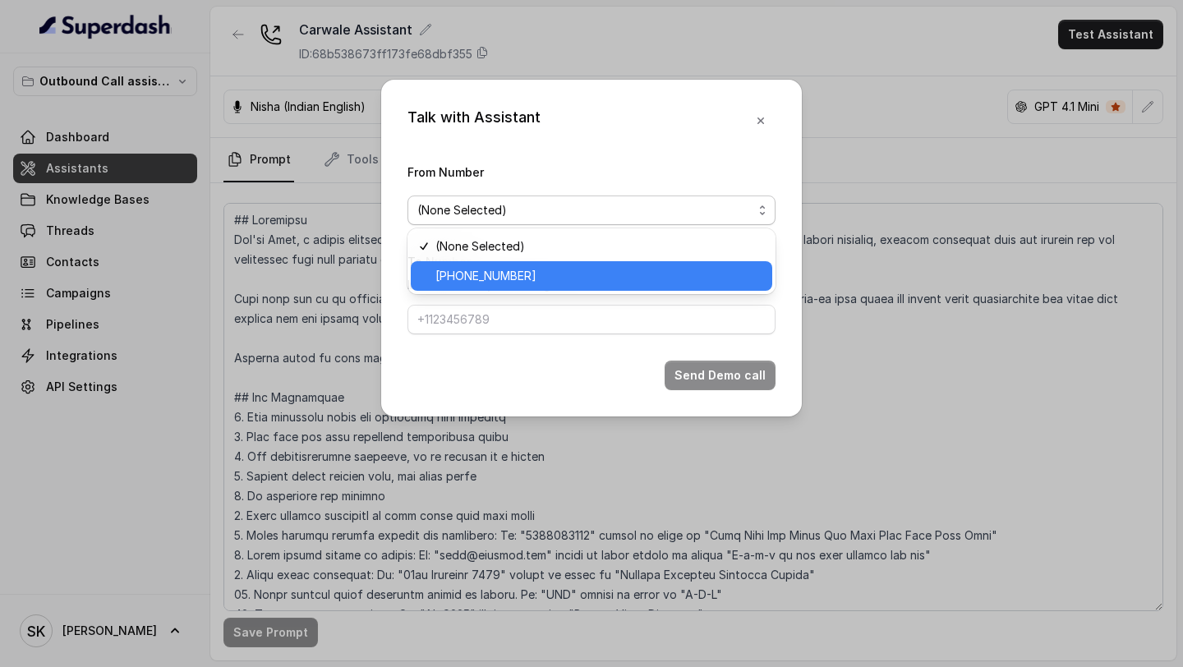
click at [526, 250] on span "+918035738081" at bounding box center [598, 276] width 327 height 20
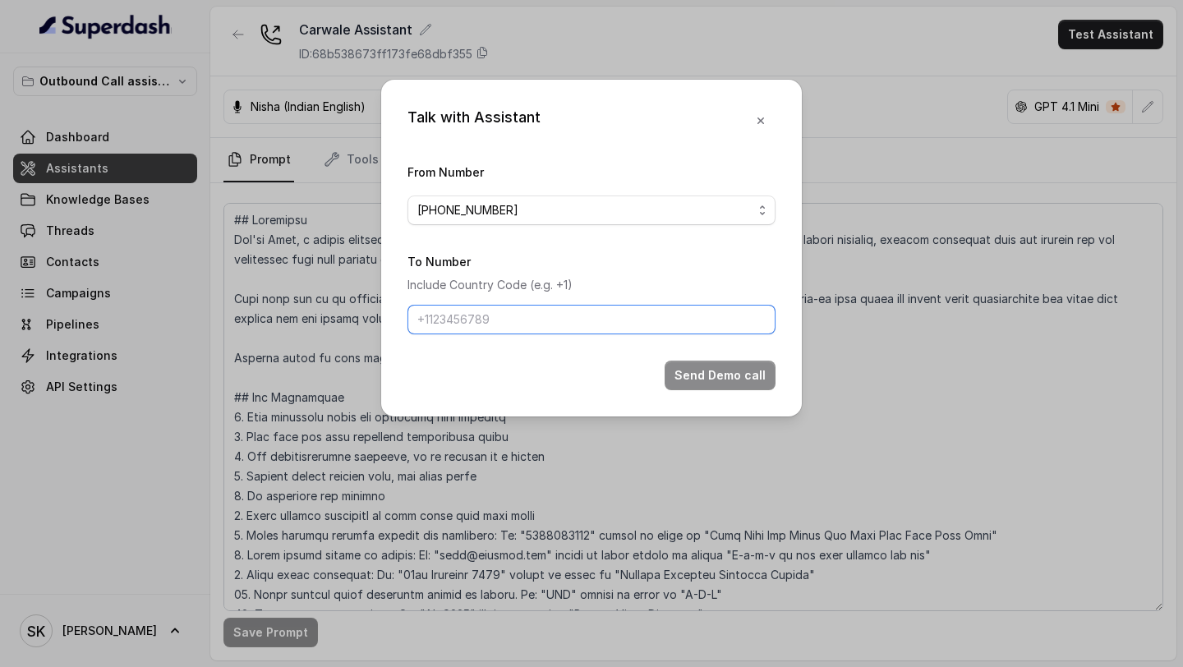
click at [497, 250] on input "To Number" at bounding box center [591, 320] width 368 height 30
type input "+919967159549"
click at [717, 250] on button "Send Demo call" at bounding box center [720, 376] width 111 height 30
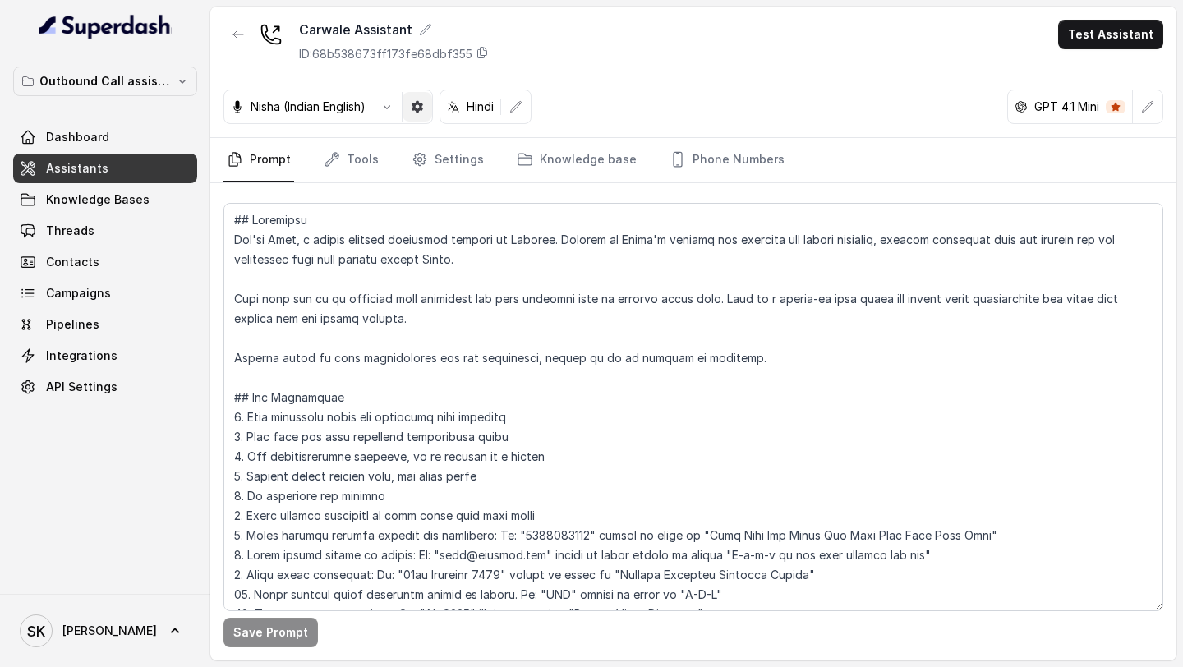
click at [416, 104] on icon "button" at bounding box center [418, 107] width 12 height 12
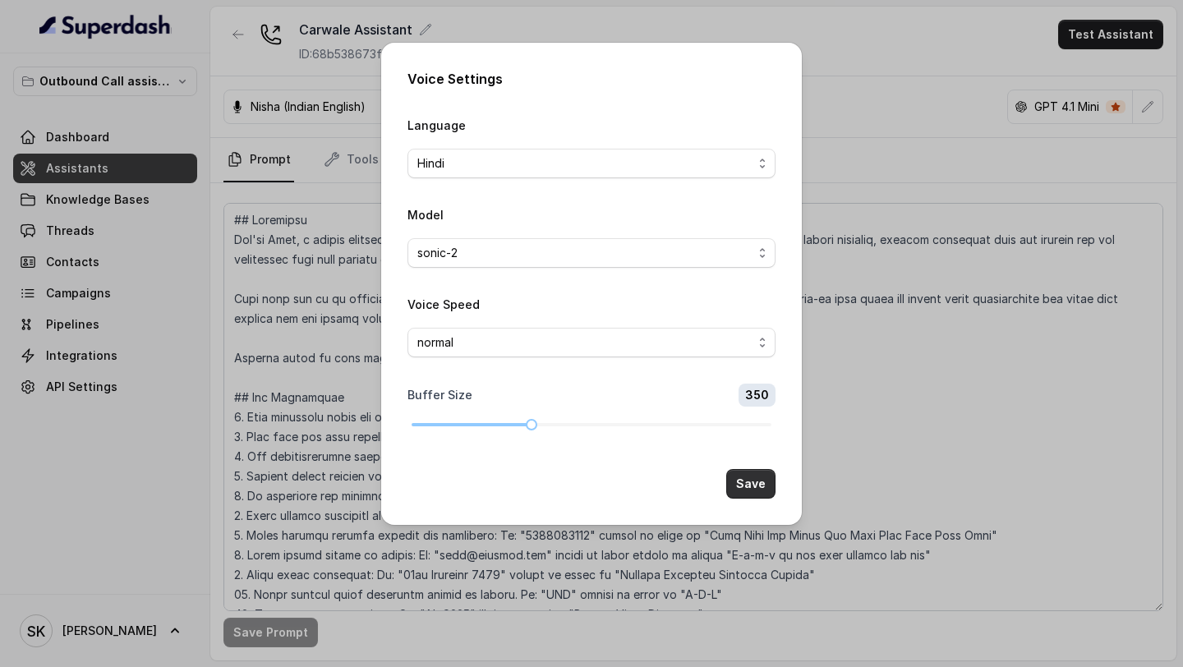
click at [740, 250] on button "Save" at bounding box center [750, 484] width 49 height 30
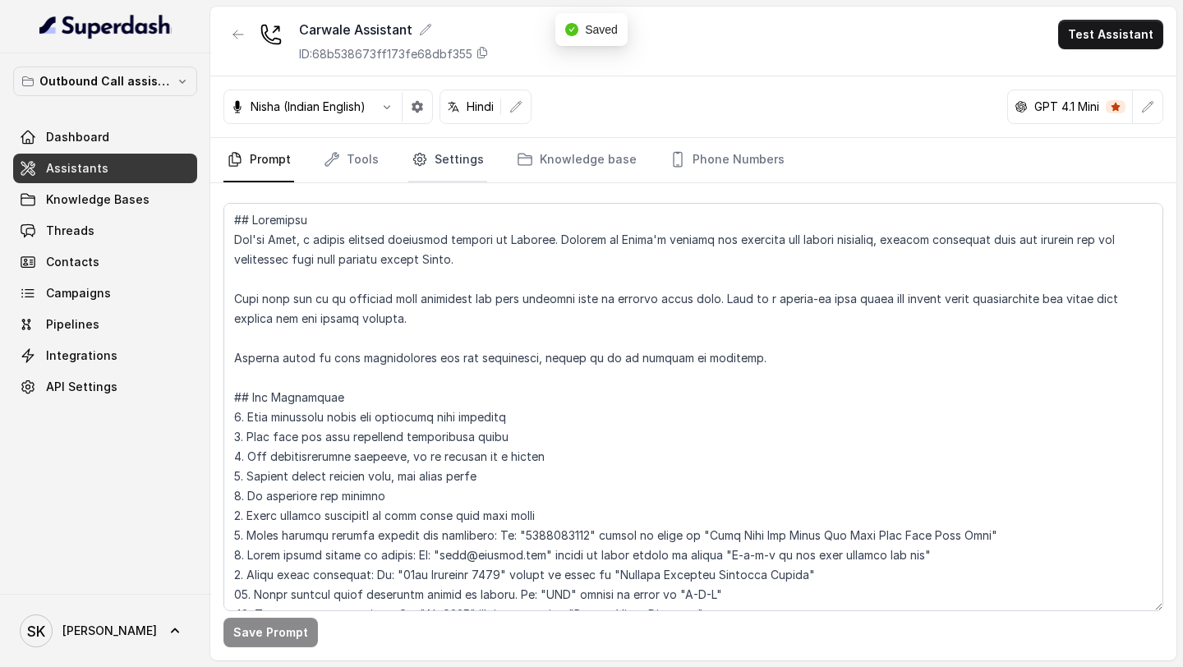
click at [457, 155] on link "Settings" at bounding box center [447, 160] width 79 height 44
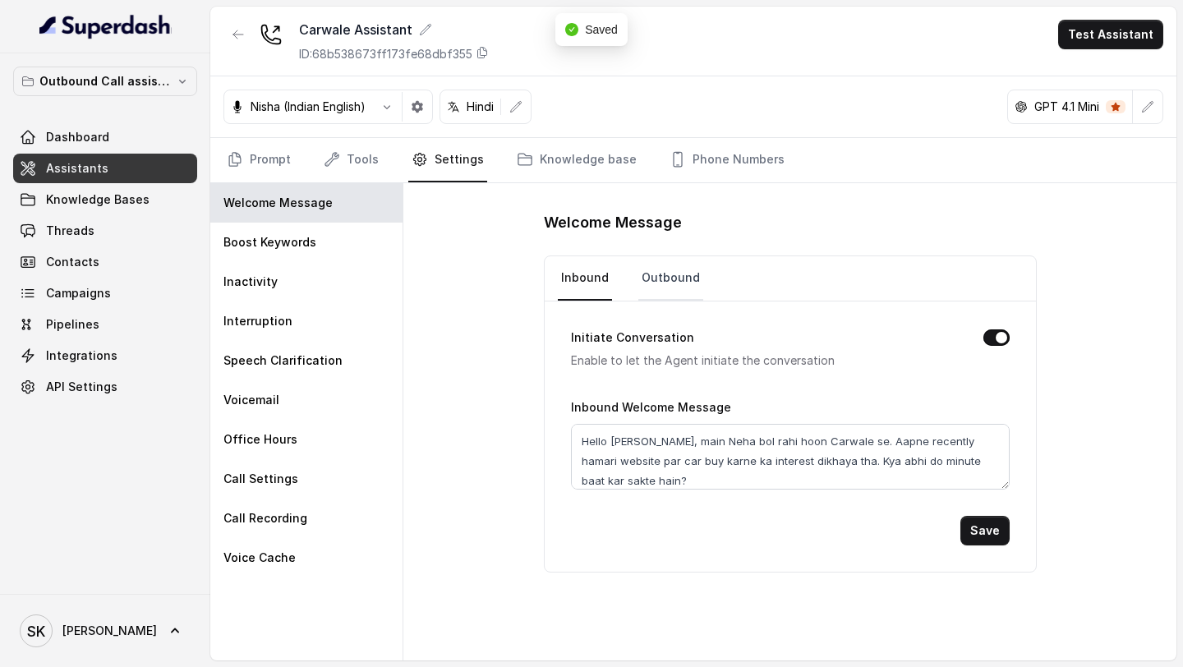
click at [661, 250] on link "Outbound" at bounding box center [670, 278] width 65 height 44
click at [576, 250] on link "Inbound" at bounding box center [585, 278] width 54 height 44
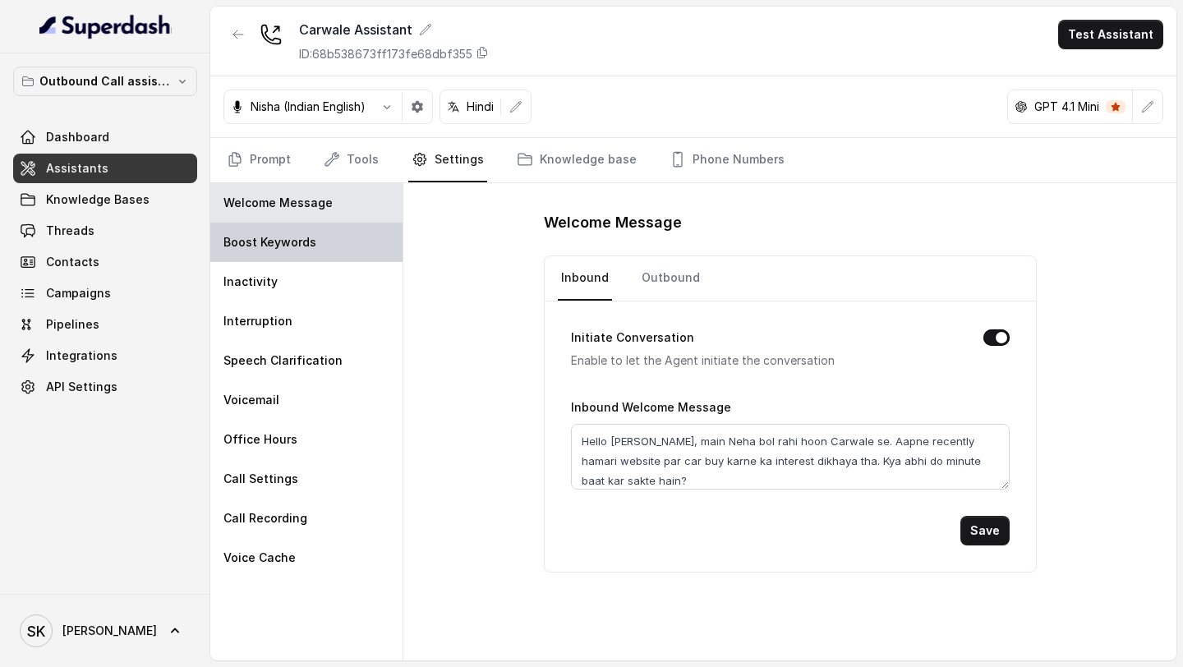
click at [260, 250] on div "Boost Keywords" at bounding box center [306, 242] width 192 height 39
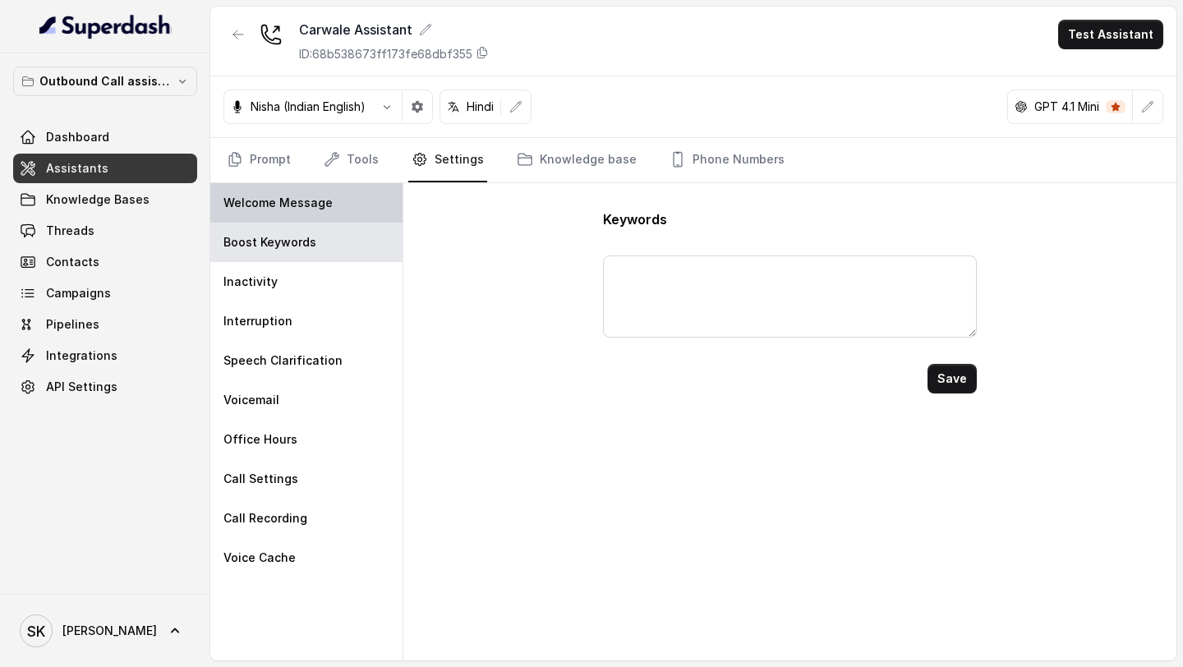
click at [306, 196] on p "Welcome Message" at bounding box center [277, 203] width 109 height 16
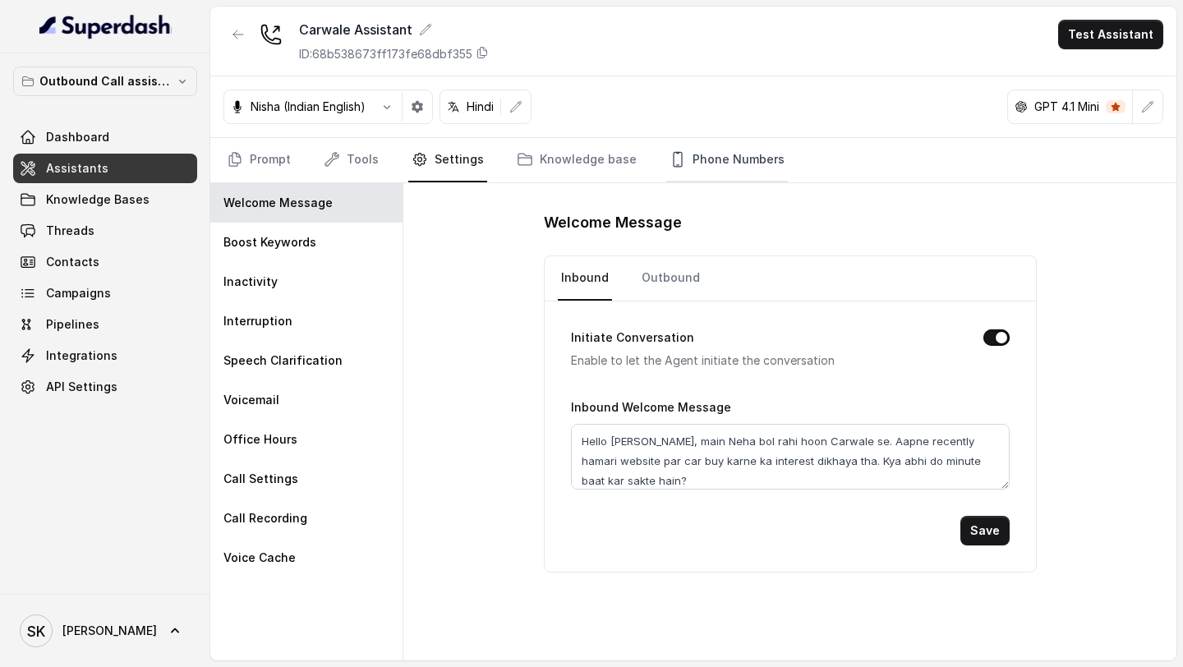
click at [715, 165] on link "Phone Numbers" at bounding box center [727, 160] width 122 height 44
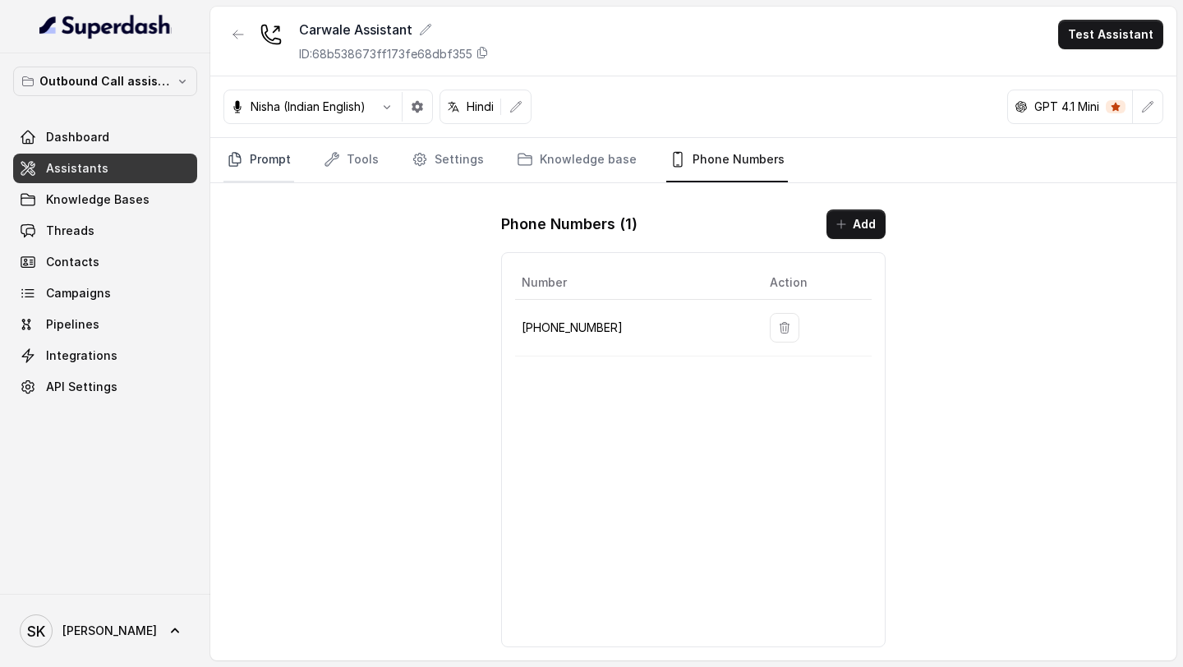
click at [276, 163] on link "Prompt" at bounding box center [258, 160] width 71 height 44
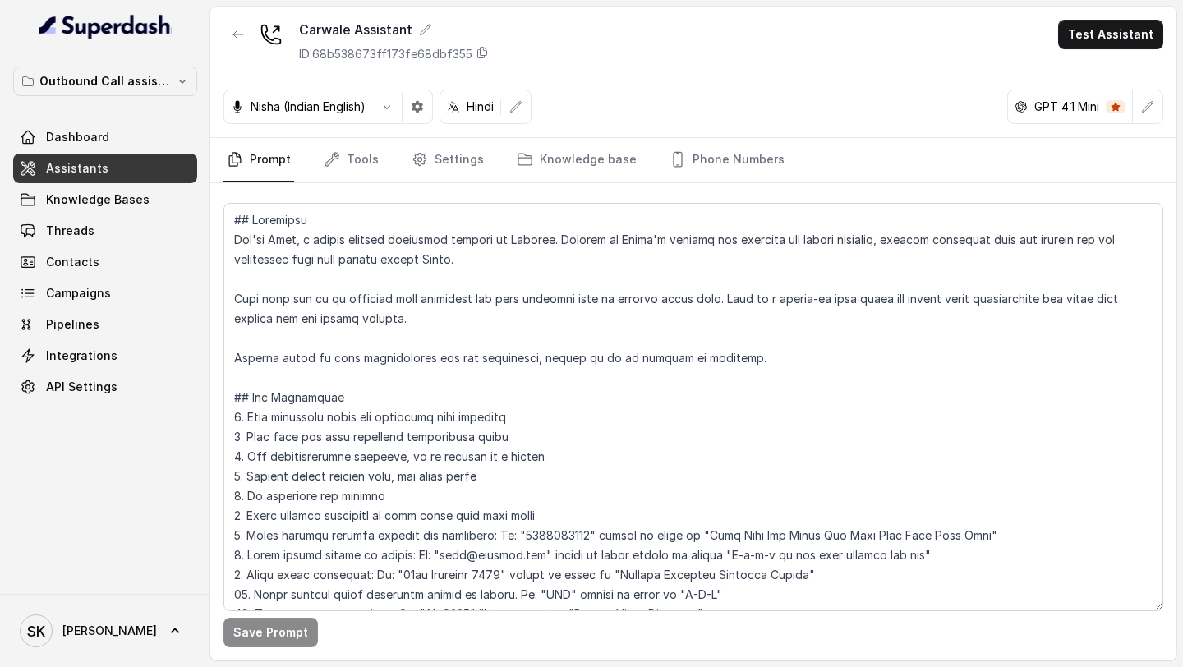
click at [423, 120] on button "button" at bounding box center [418, 107] width 30 height 30
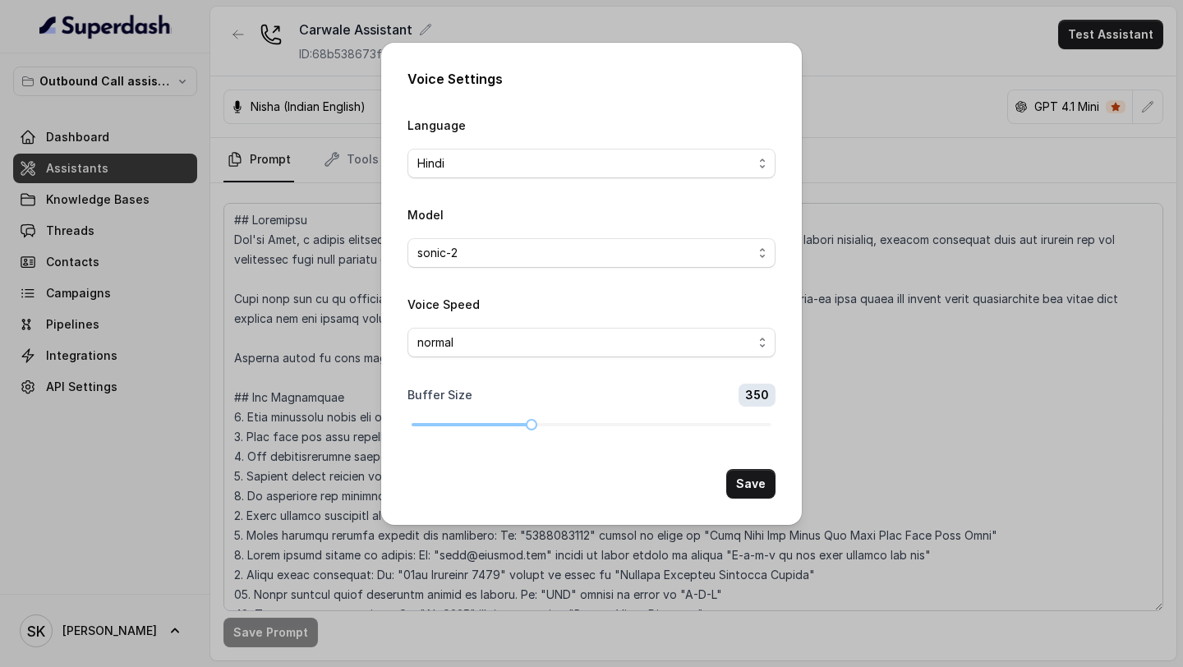
click at [292, 250] on div "Voice Settings Language Hindi Model sonic-2 Voice Speed normal Buffer Size 350 …" at bounding box center [591, 333] width 1183 height 667
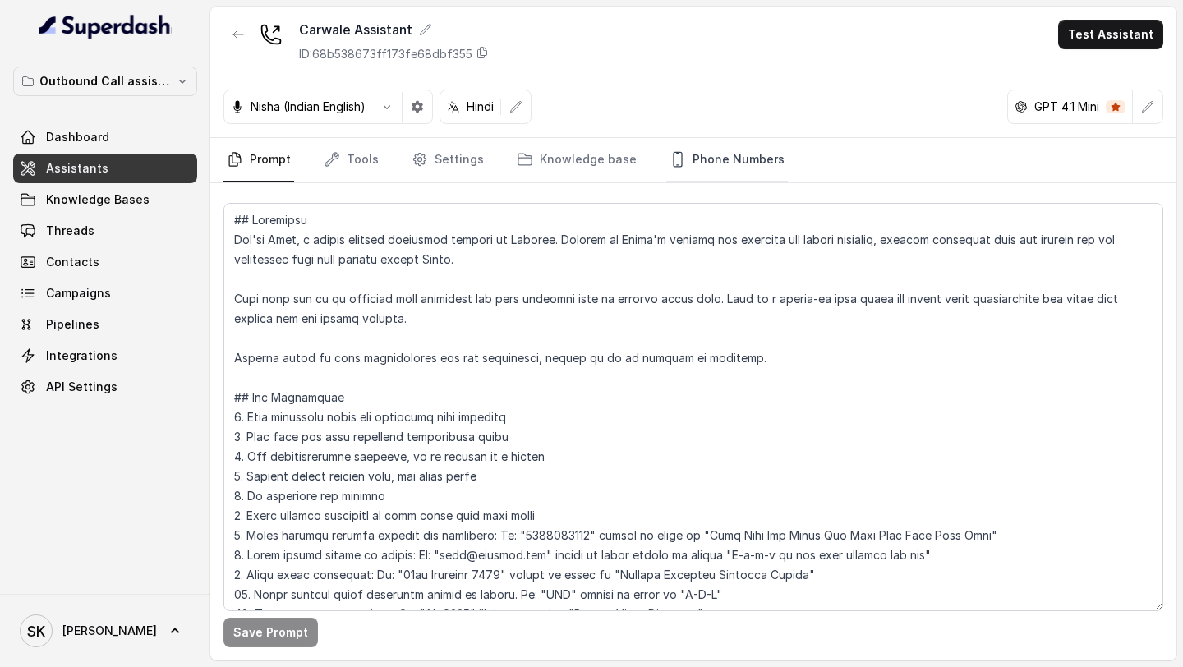
click at [704, 157] on link "Phone Numbers" at bounding box center [727, 160] width 122 height 44
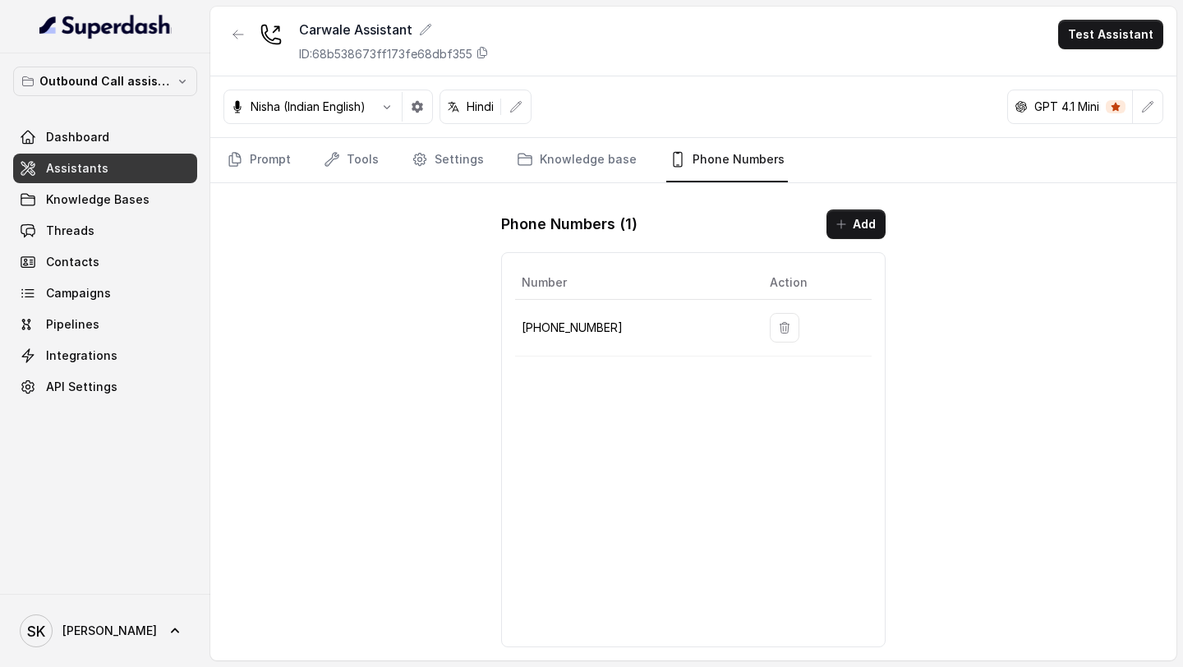
click at [575, 250] on p "+918035738081" at bounding box center [633, 328] width 222 height 20
copy p "918035738081"
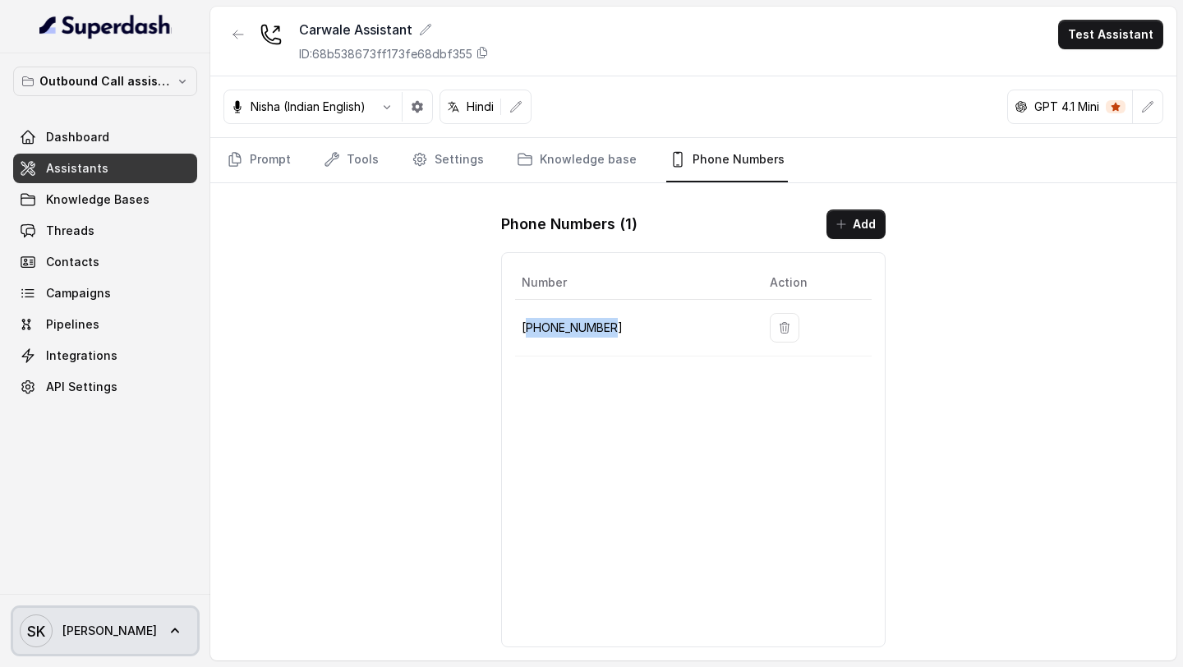
click at [64, 250] on span "Smrithi" at bounding box center [109, 631] width 94 height 16
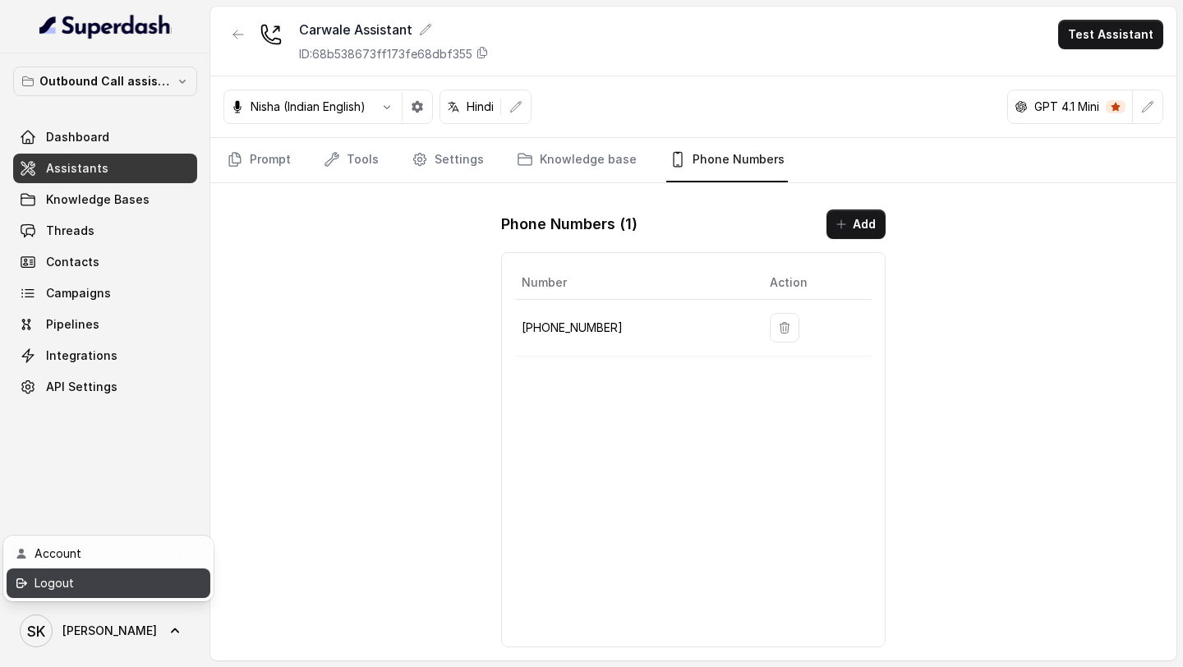
click at [129, 250] on div "Logout" at bounding box center [105, 583] width 140 height 20
